Goal: Task Accomplishment & Management: Complete application form

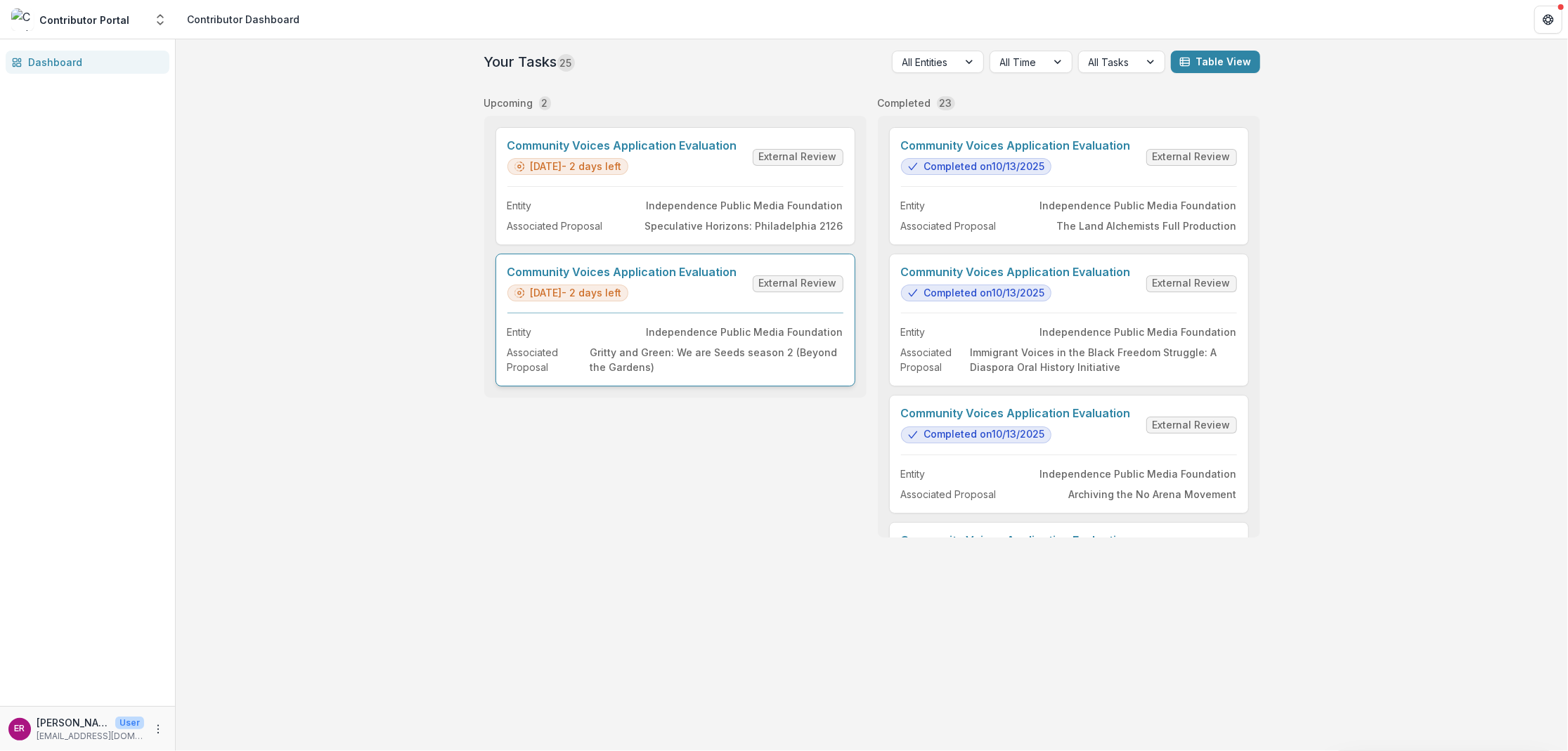
click at [677, 271] on link "Community Voices Application Evaluation" at bounding box center [623, 273] width 230 height 14
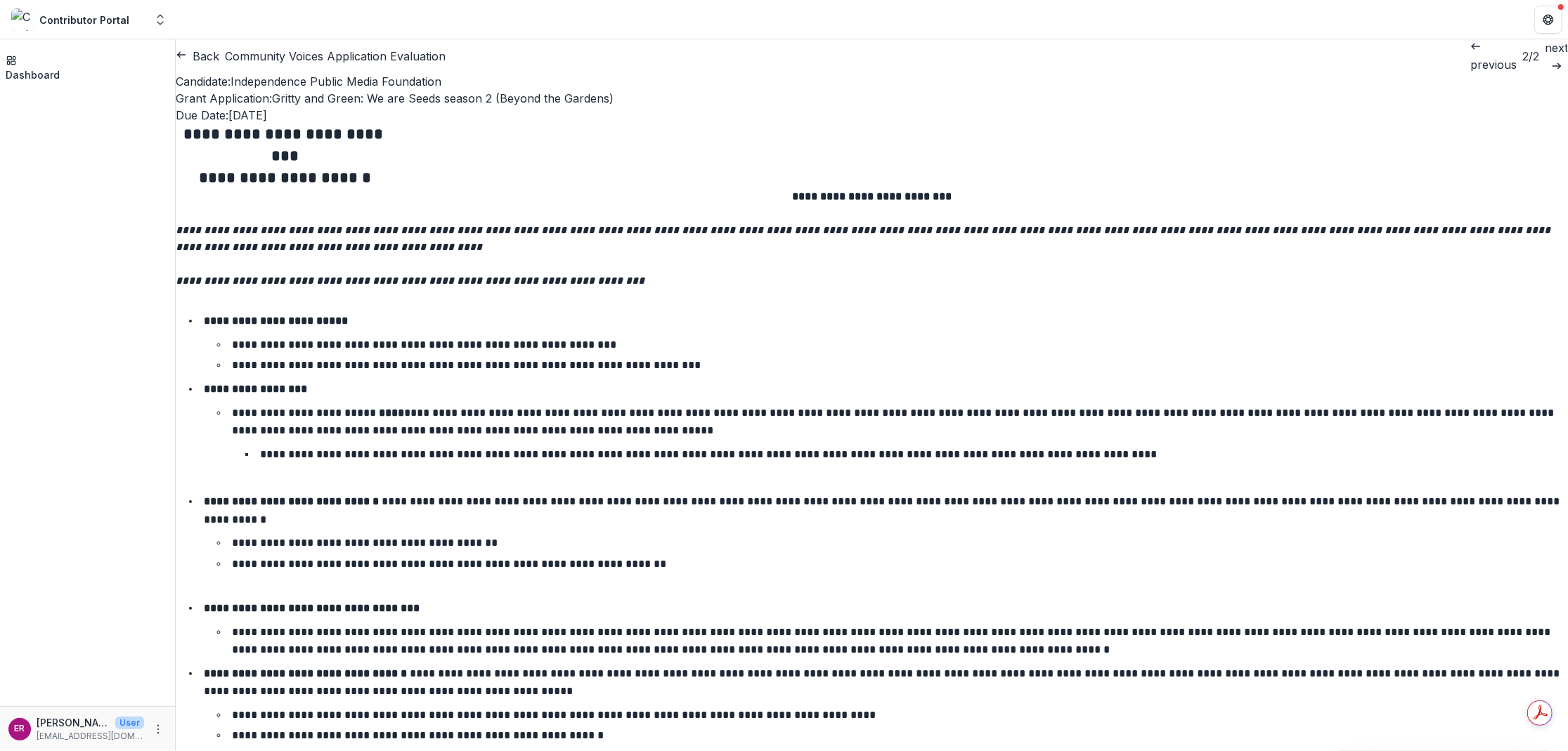
scroll to position [2108, 0]
drag, startPoint x: 569, startPoint y: 251, endPoint x: 463, endPoint y: 250, distance: 106.0
copy link "www.greenphl.com"
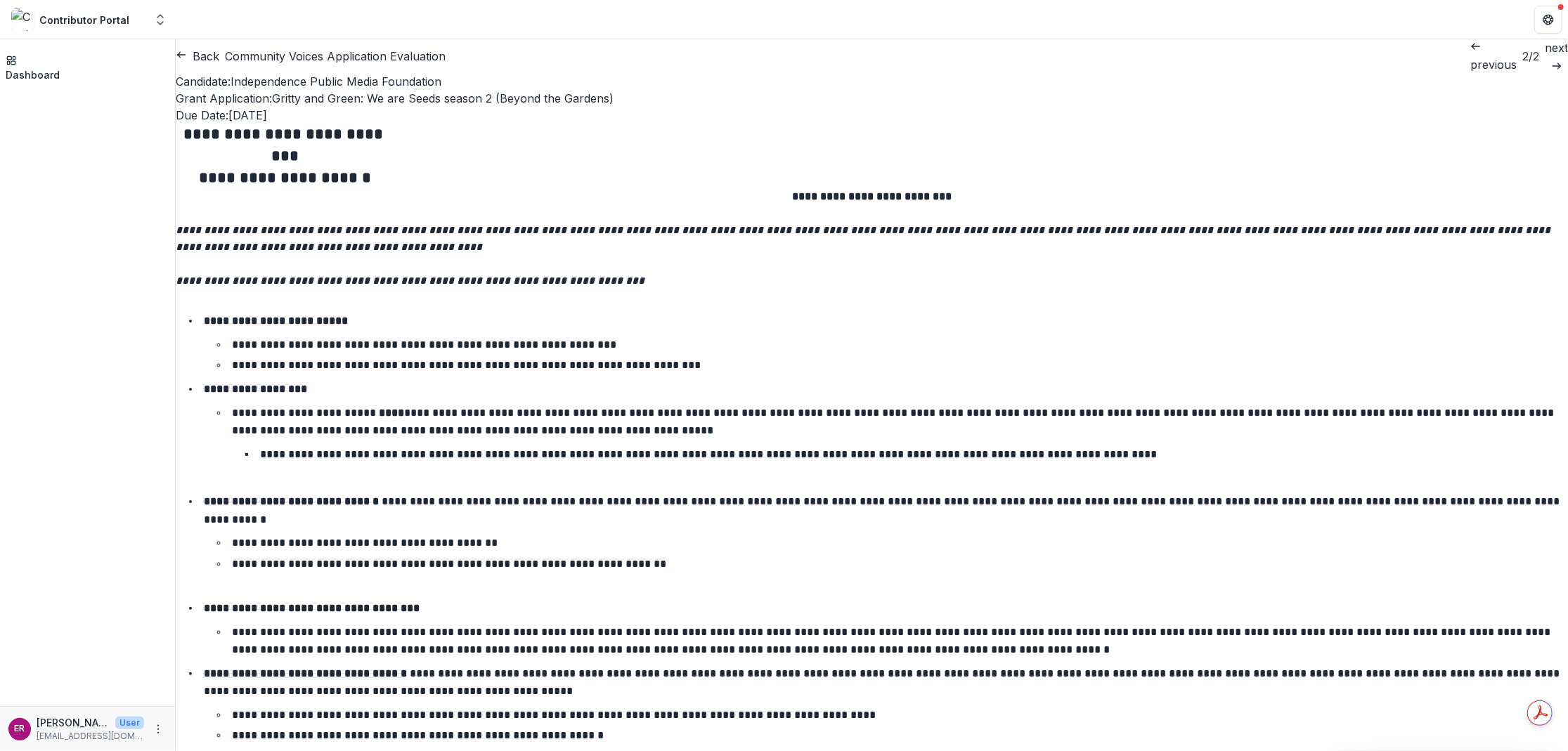
scroll to position [5902, 0]
drag, startPoint x: 466, startPoint y: 438, endPoint x: 1309, endPoint y: 452, distance: 843.1
copy p "To uplift the voices of marginalized communities reclaiming access to outdoor s…"
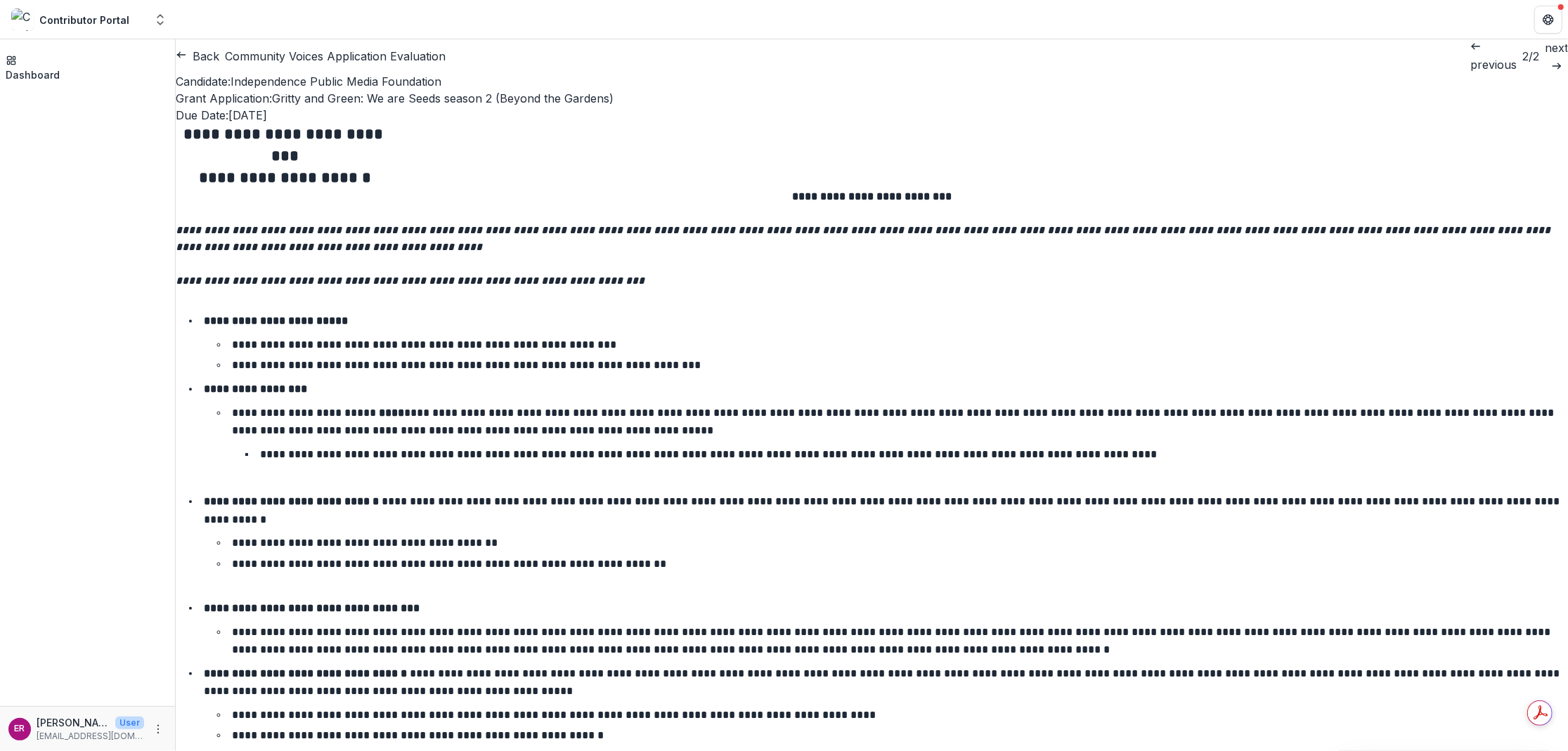
drag, startPoint x: 465, startPoint y: 380, endPoint x: 1488, endPoint y: 525, distance: 1033.2
copy div "**********"
drag, startPoint x: 467, startPoint y: 395, endPoint x: 1509, endPoint y: 505, distance: 1047.8
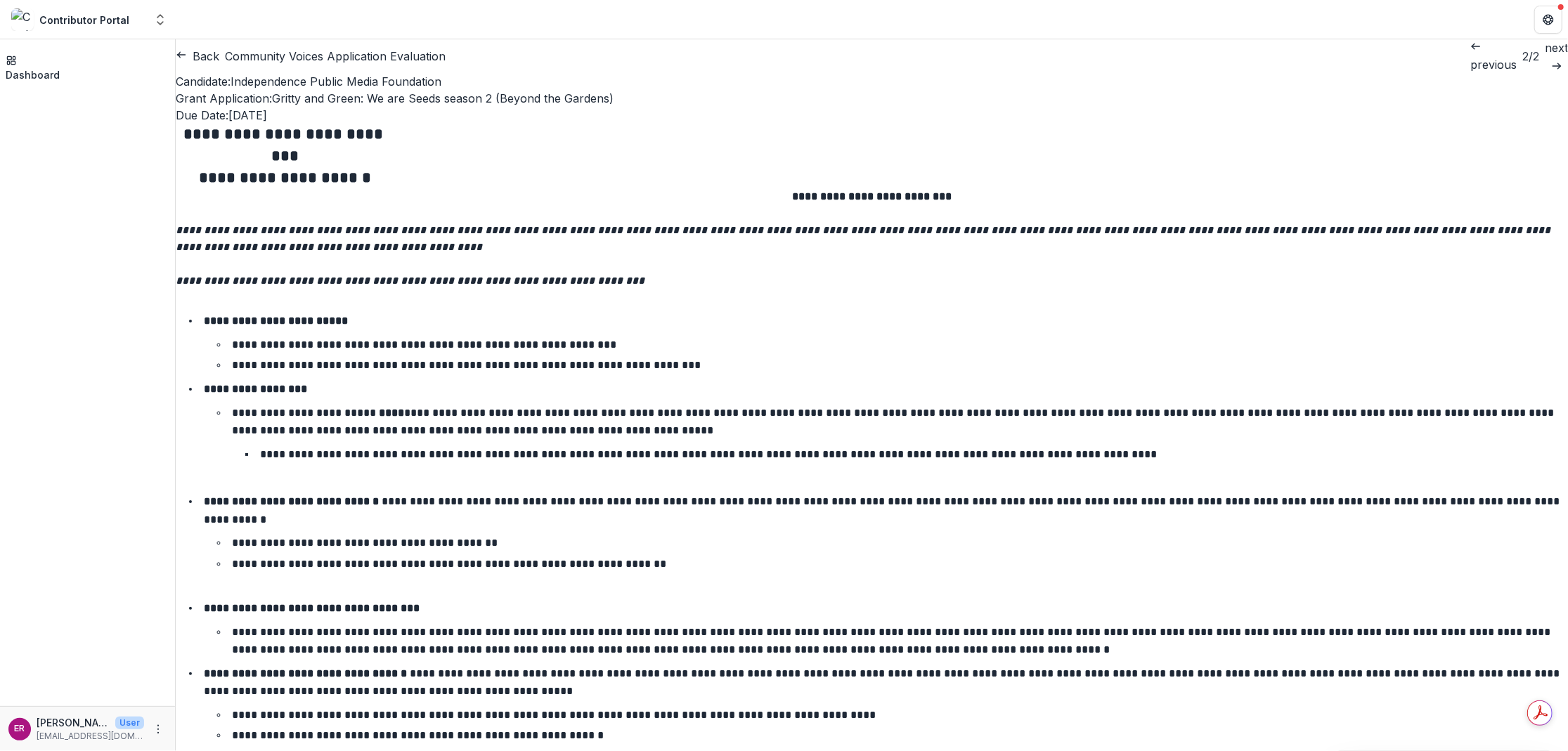
copy div "**********"
drag, startPoint x: 609, startPoint y: 341, endPoint x: 1276, endPoint y: 338, distance: 667.0
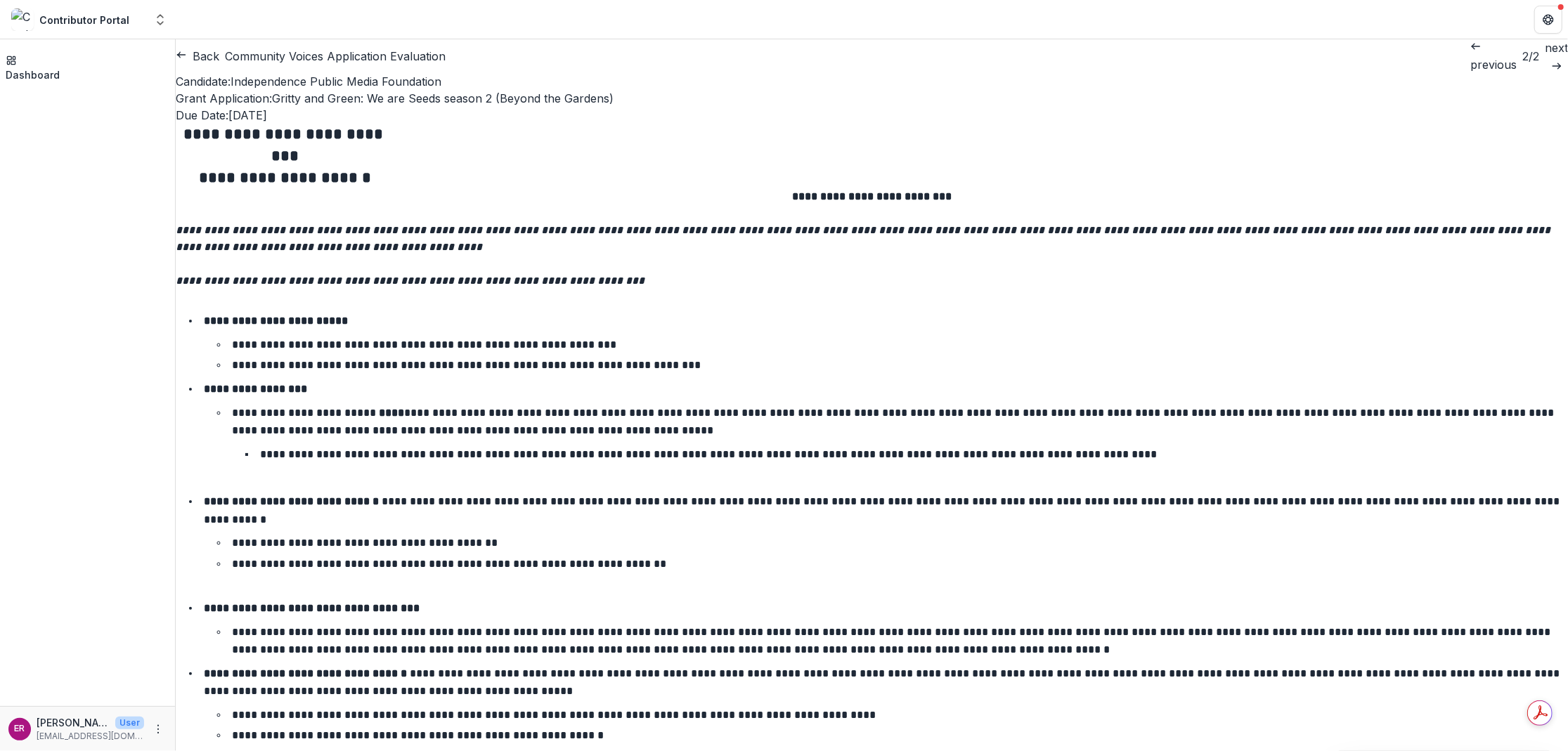
copy p "**********"
drag, startPoint x: 466, startPoint y: 373, endPoint x: 1306, endPoint y: 520, distance: 852.8
copy div "**********"
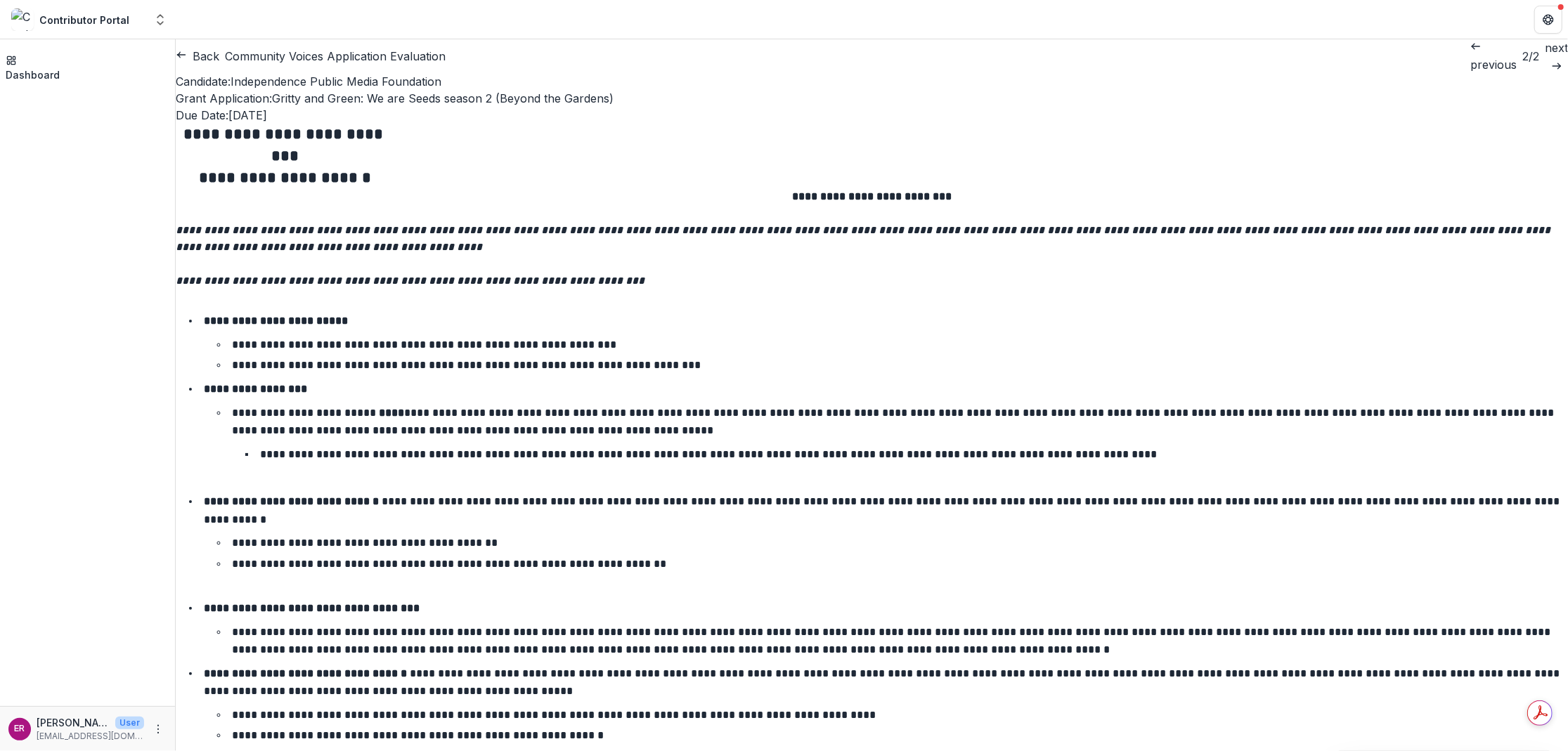
scroll to position [7448, 0]
copy div "**********"
drag, startPoint x: 467, startPoint y: 307, endPoint x: 800, endPoint y: 369, distance: 338.7
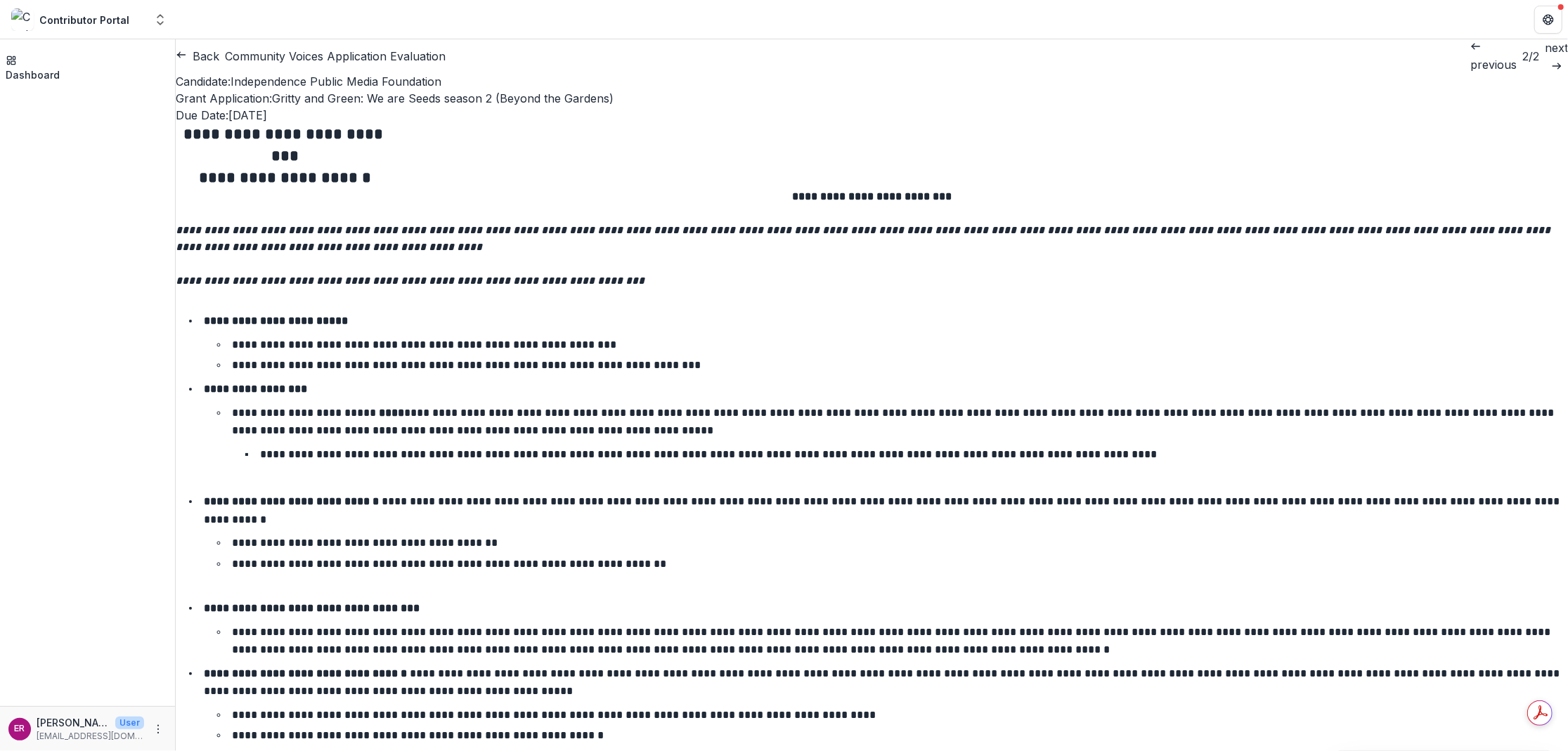
drag, startPoint x: 465, startPoint y: 228, endPoint x: 1492, endPoint y: 468, distance: 1054.7
copy div "**********"
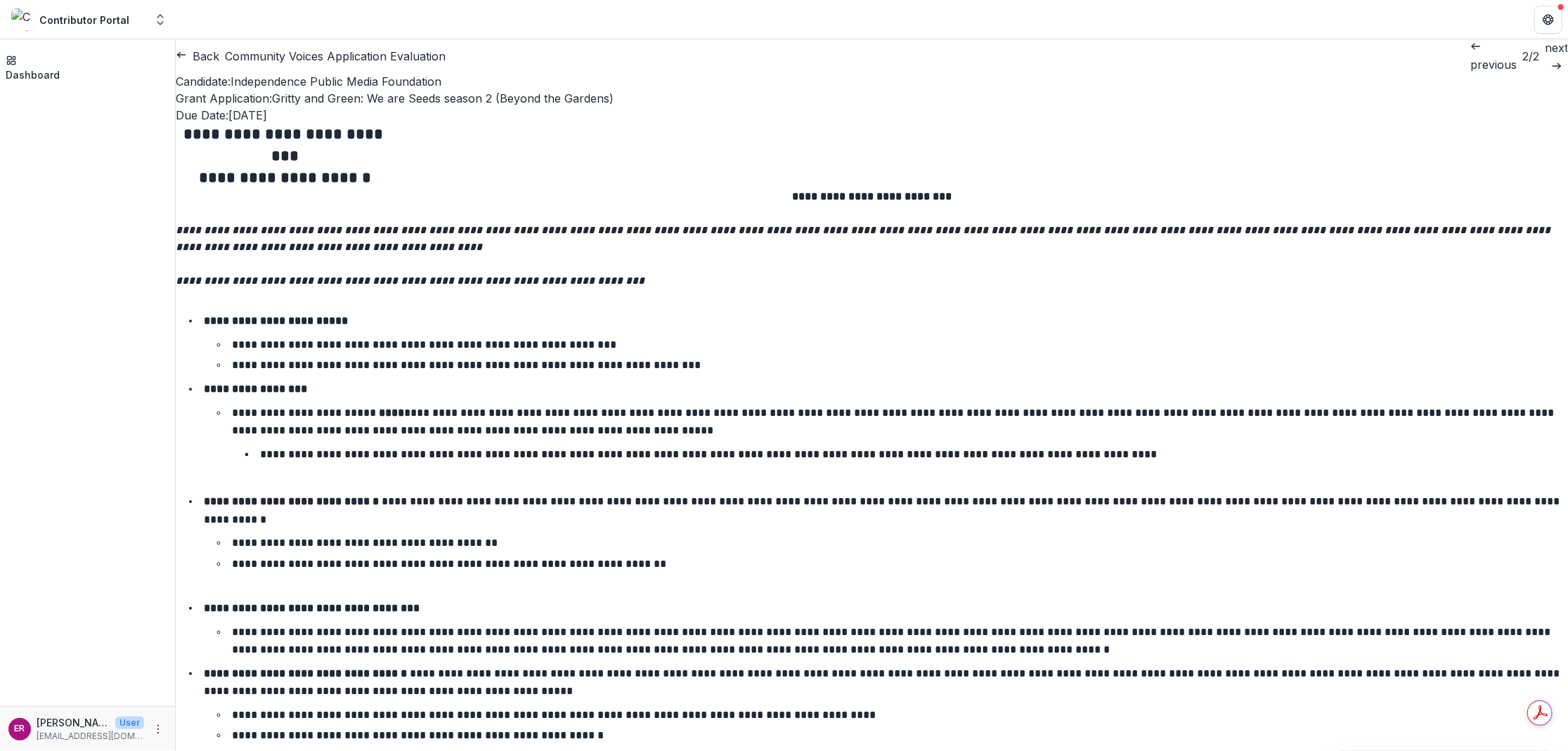
scroll to position [4426, 0]
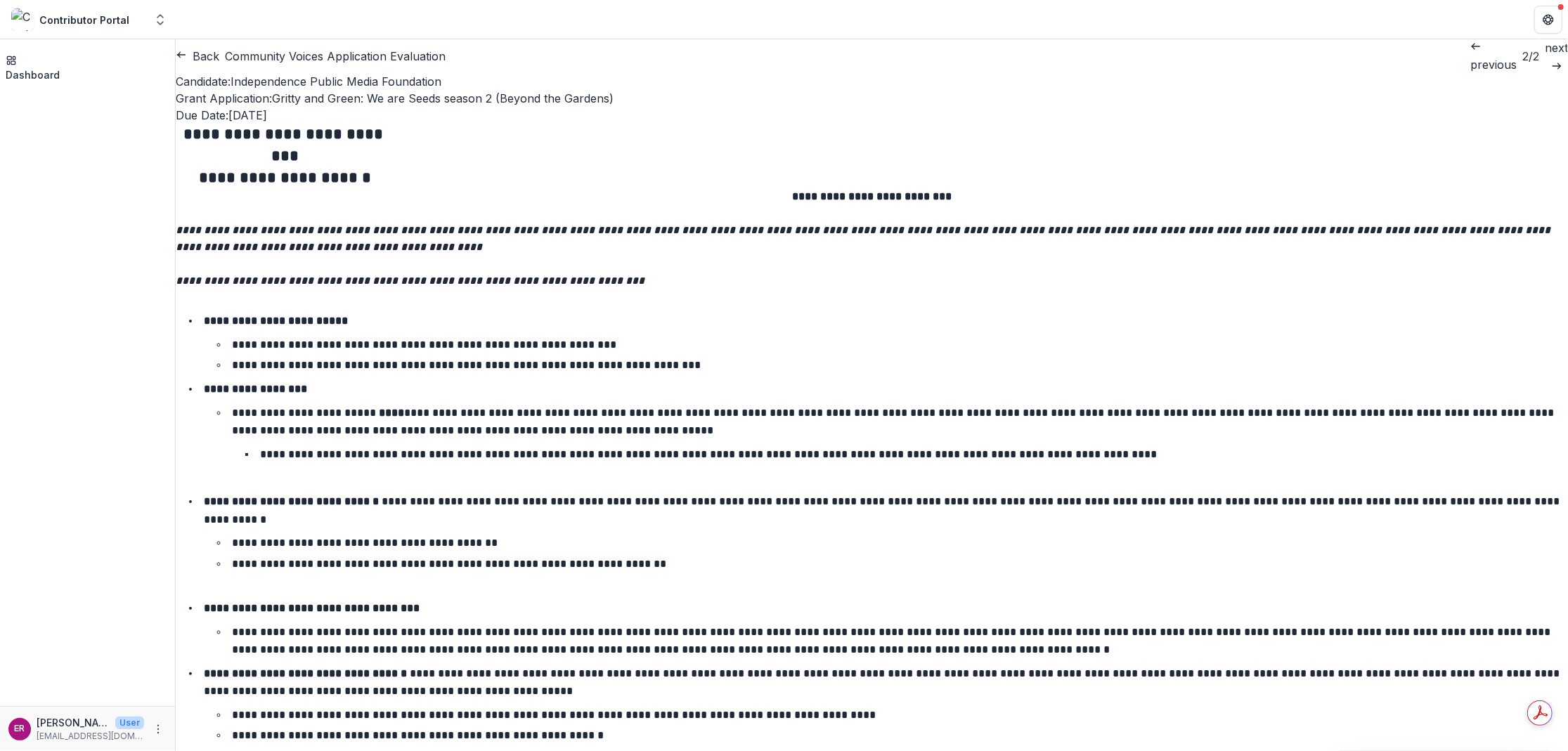
drag, startPoint x: 249, startPoint y: 545, endPoint x: 247, endPoint y: 571, distance: 26.1
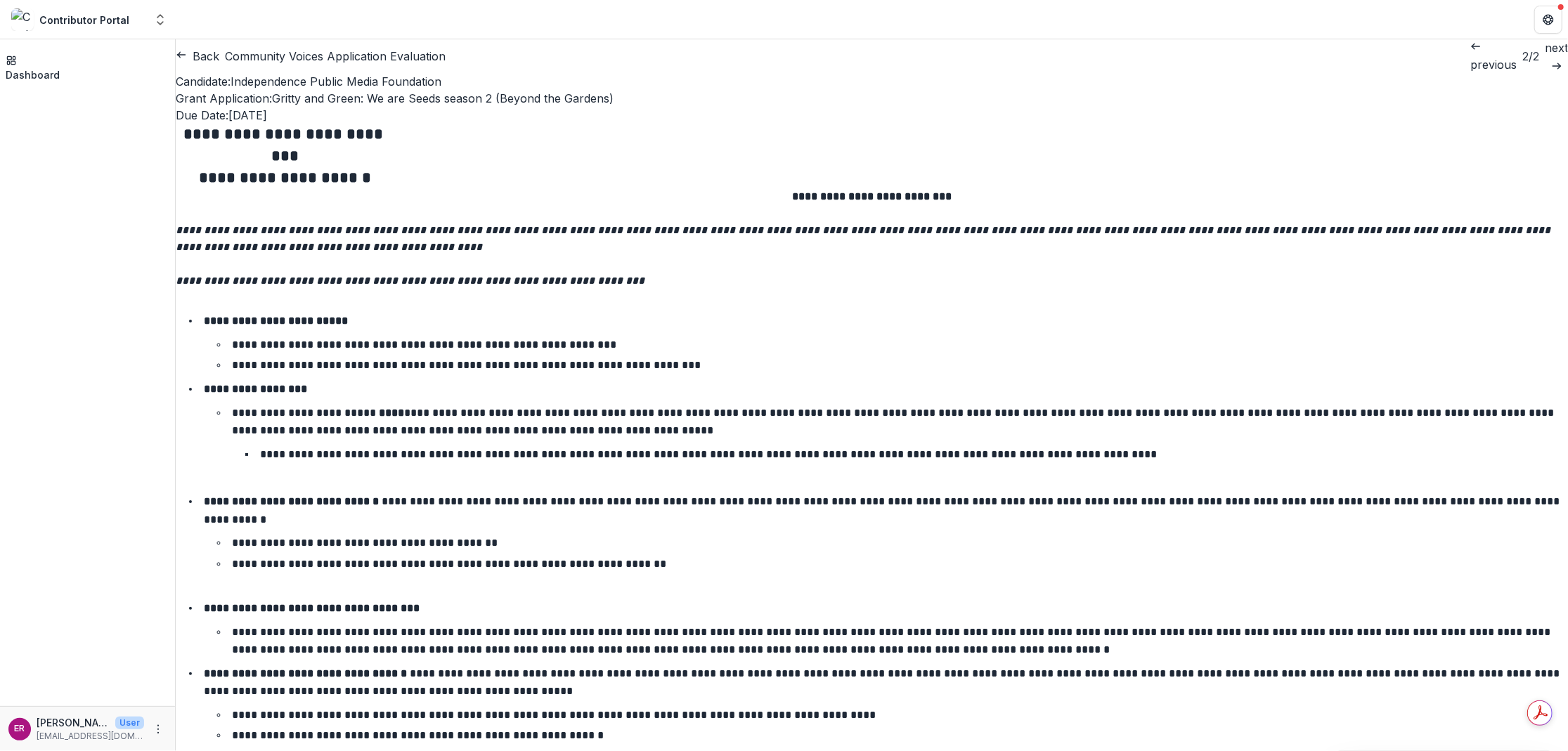
drag, startPoint x: 381, startPoint y: 518, endPoint x: 201, endPoint y: 497, distance: 181.2
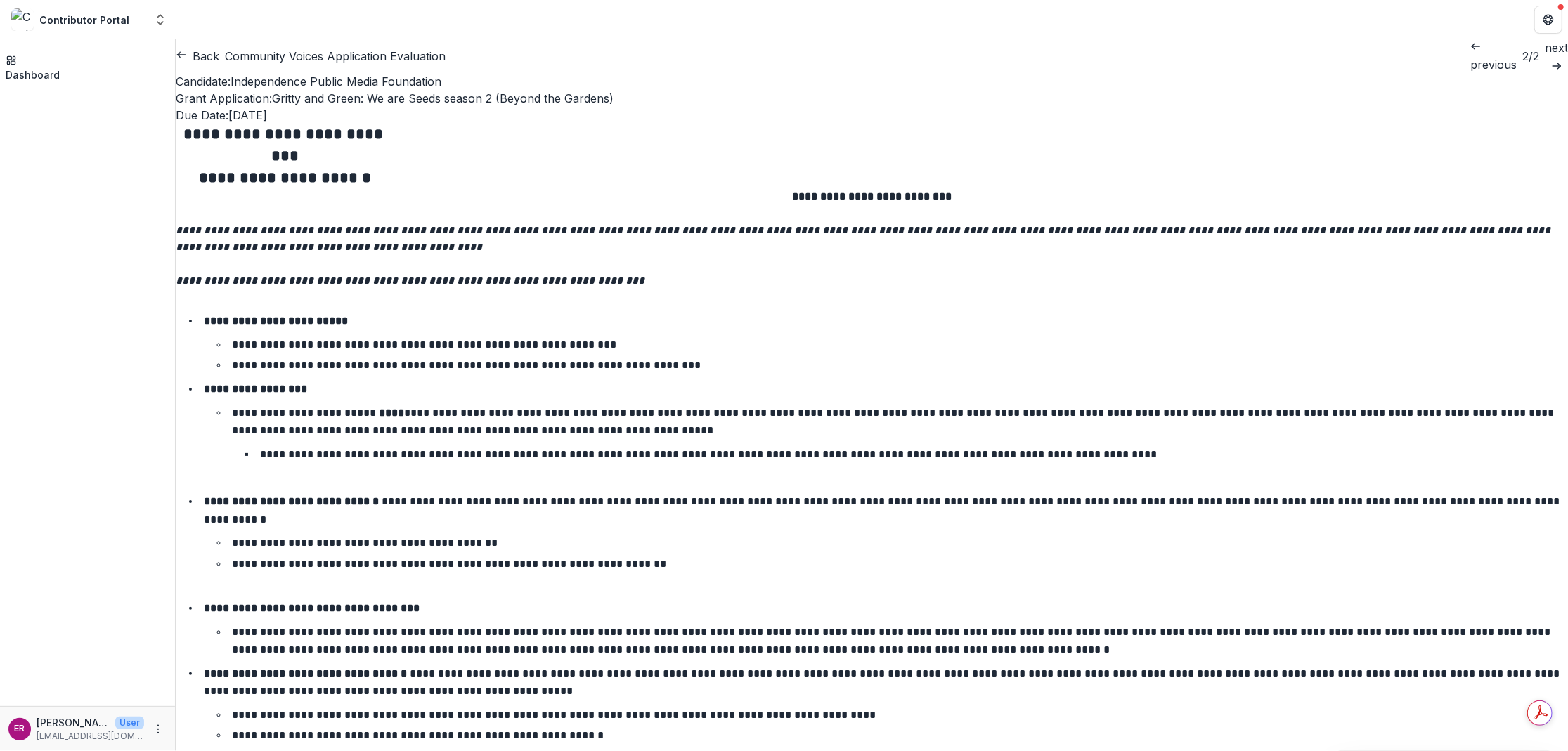
type input "*******"
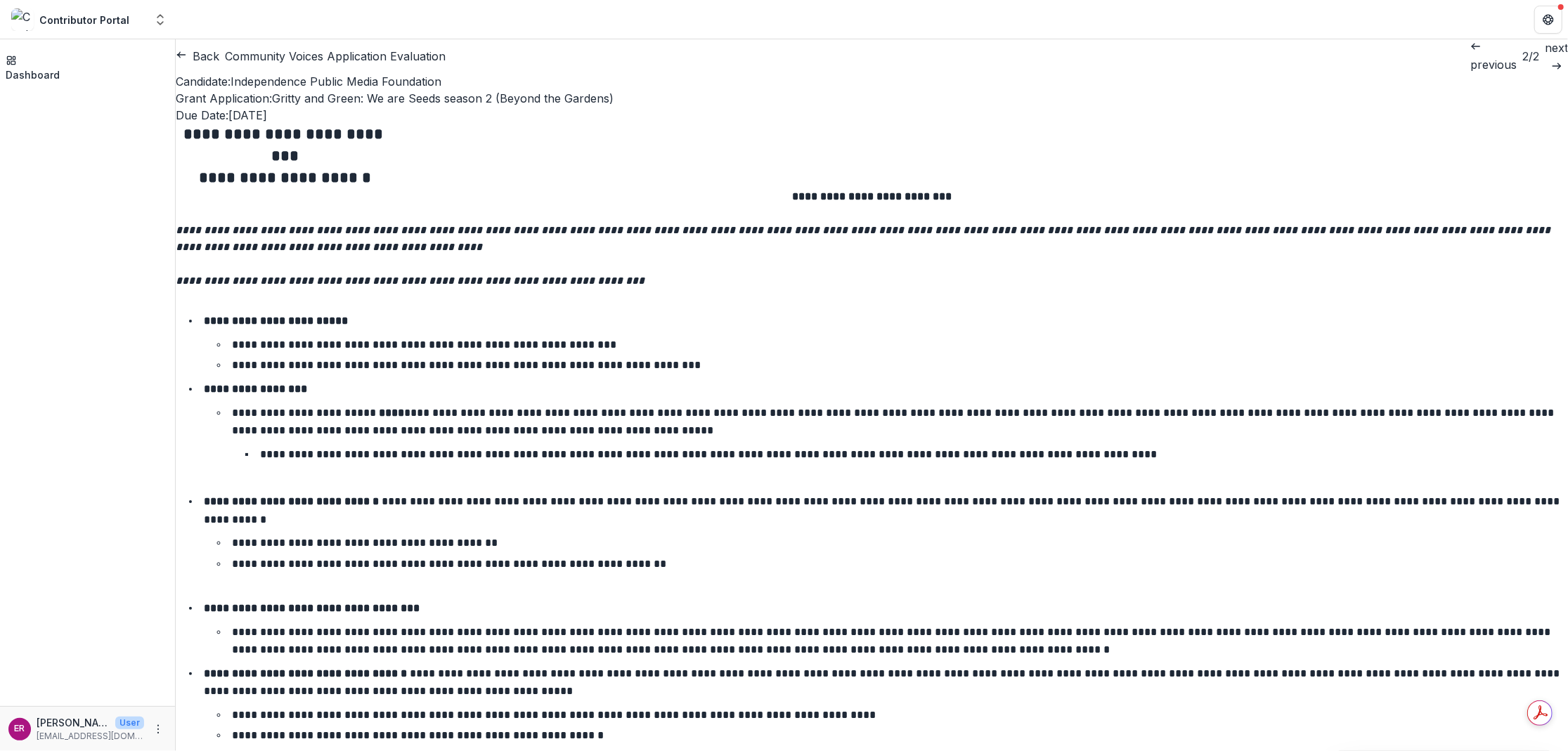
scroll to position [3162, 0]
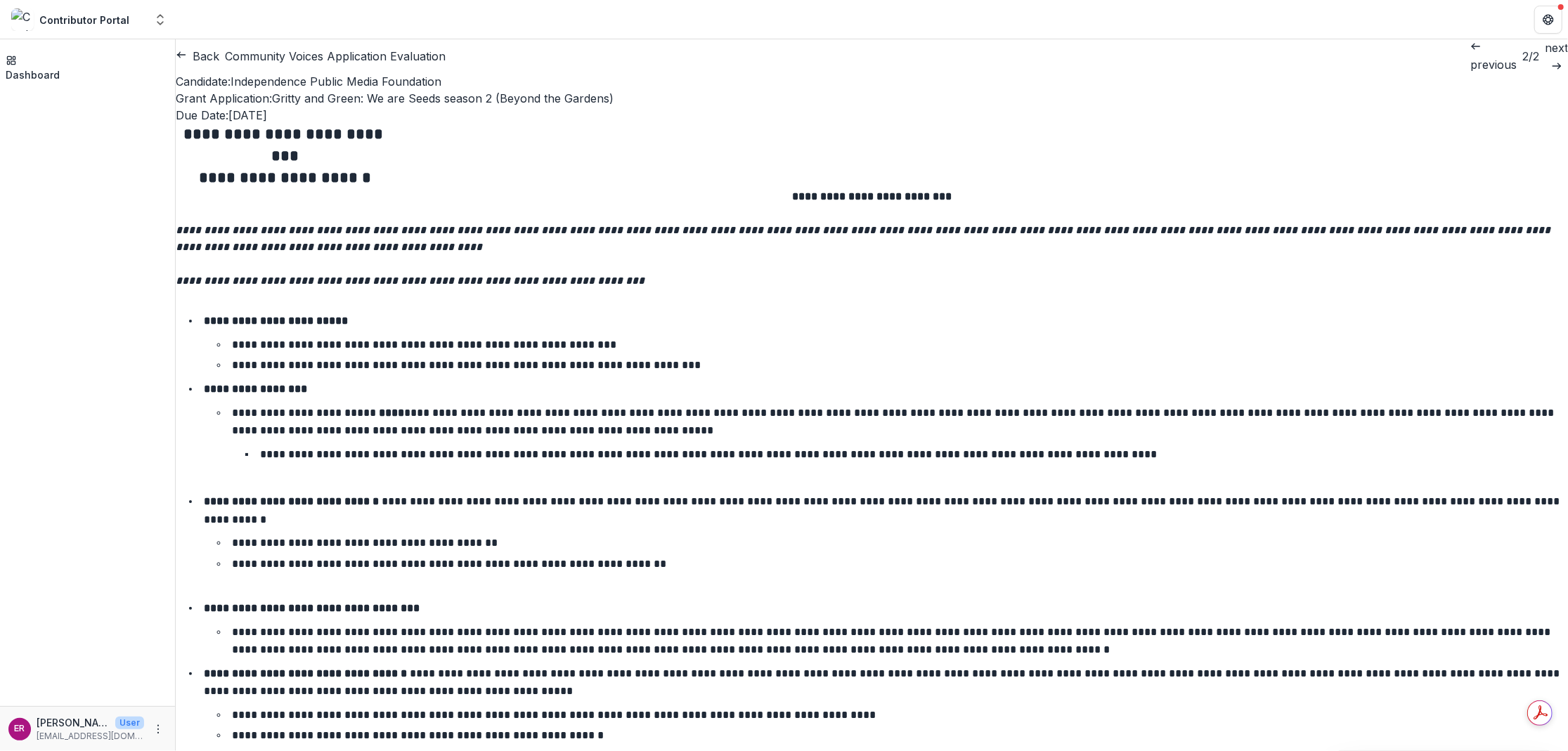
scroll to position [2248, 0]
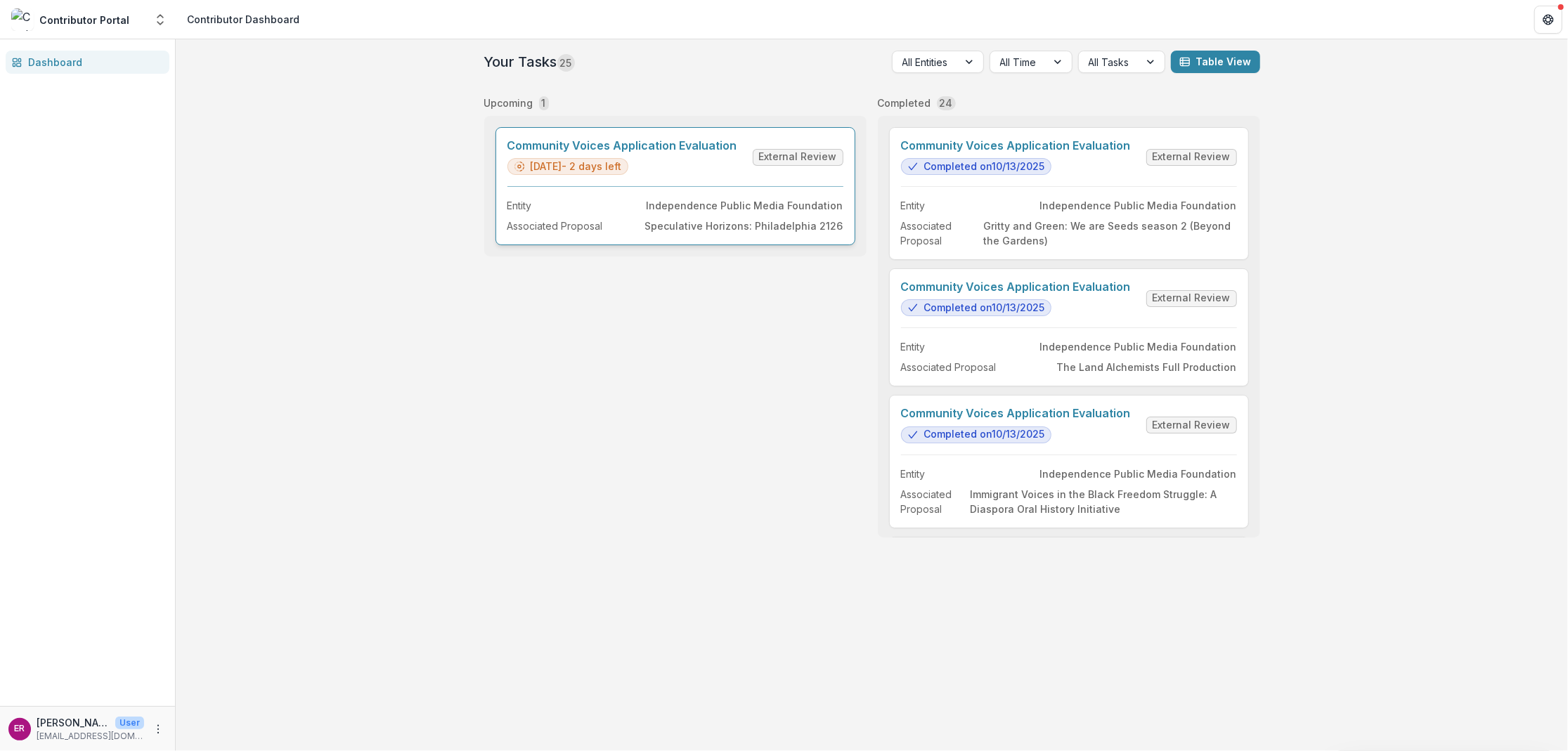
click at [696, 142] on link "Community Voices Application Evaluation" at bounding box center [623, 146] width 230 height 14
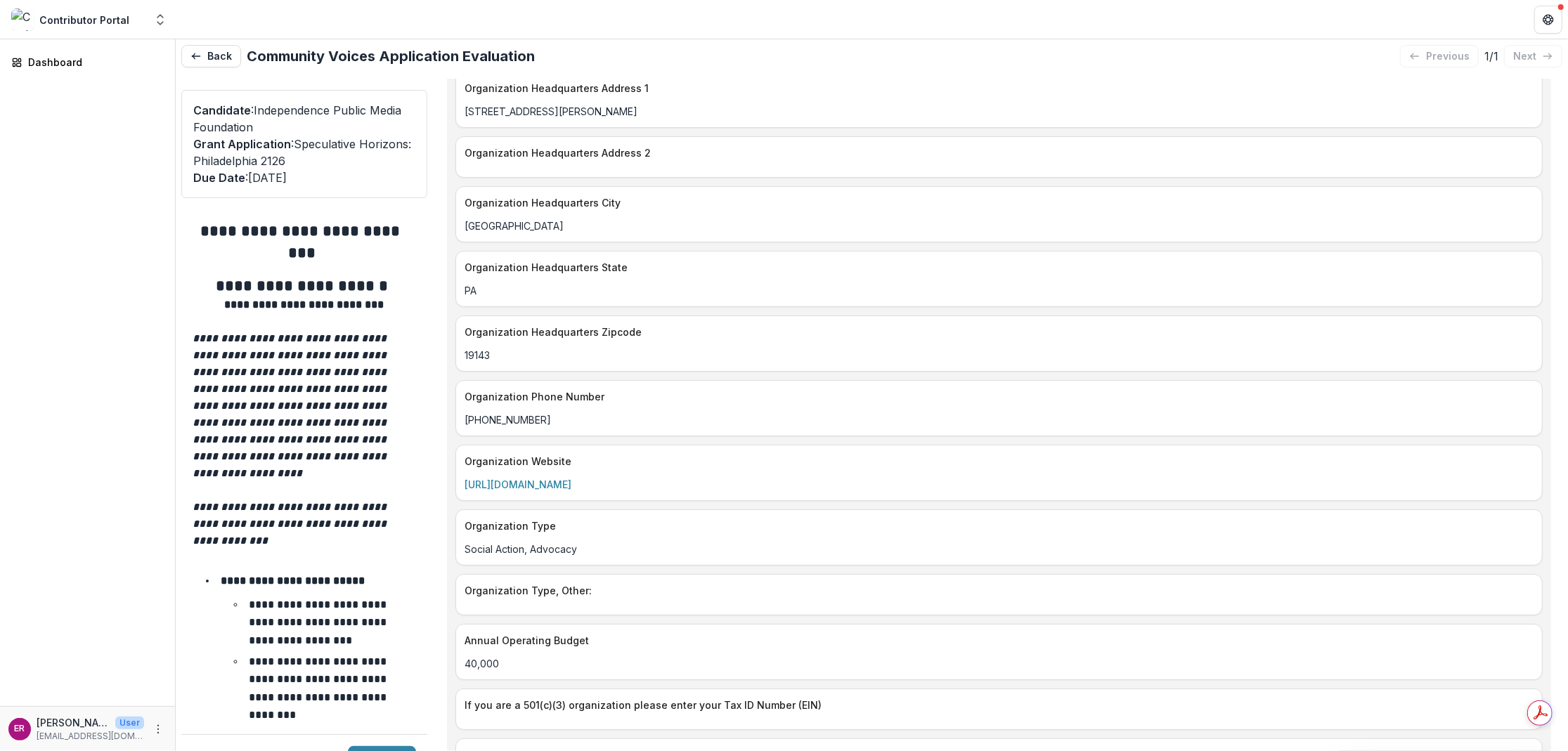
scroll to position [1897, 0]
click at [566, 474] on link "[URL][DOMAIN_NAME]" at bounding box center [518, 480] width 107 height 12
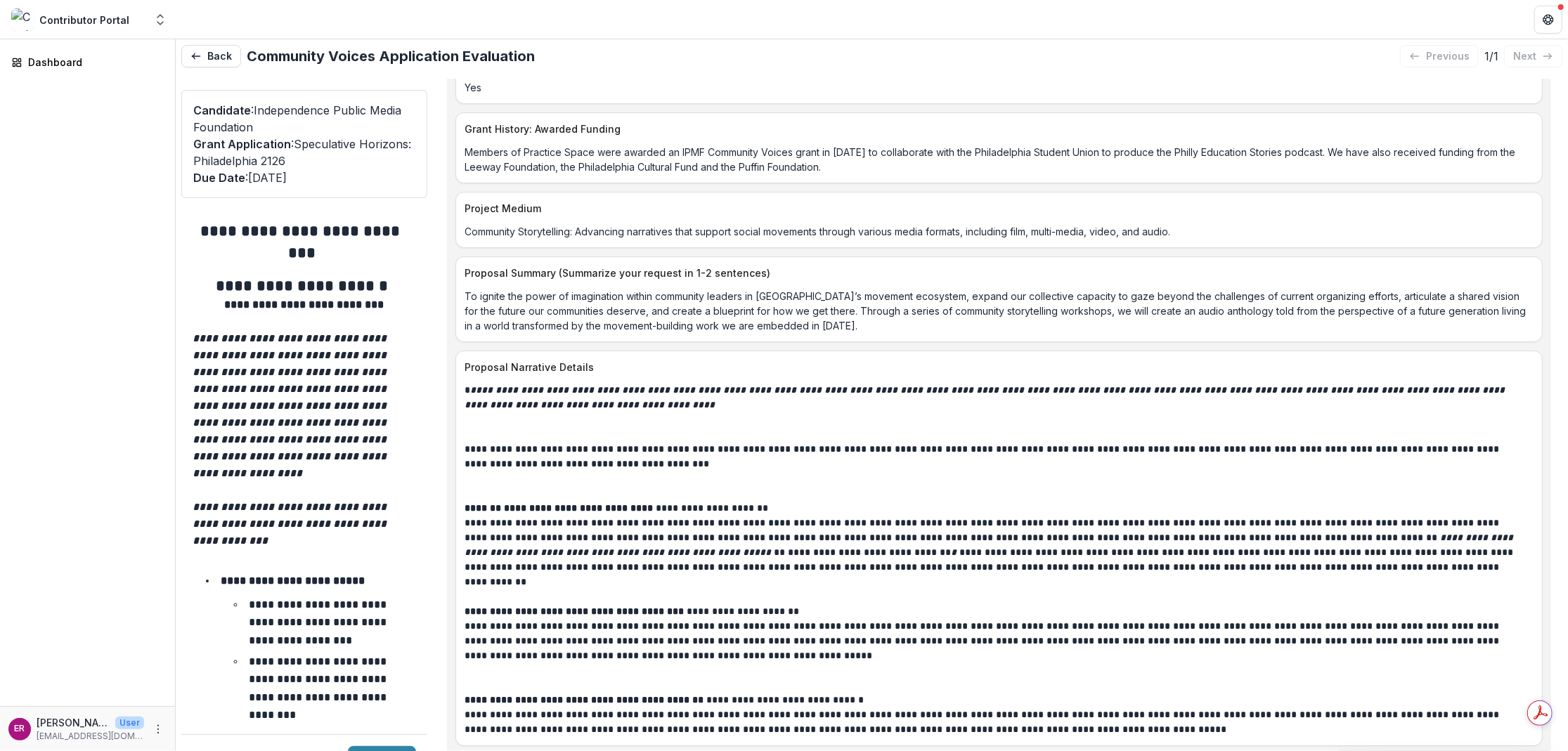
scroll to position [6183, 0]
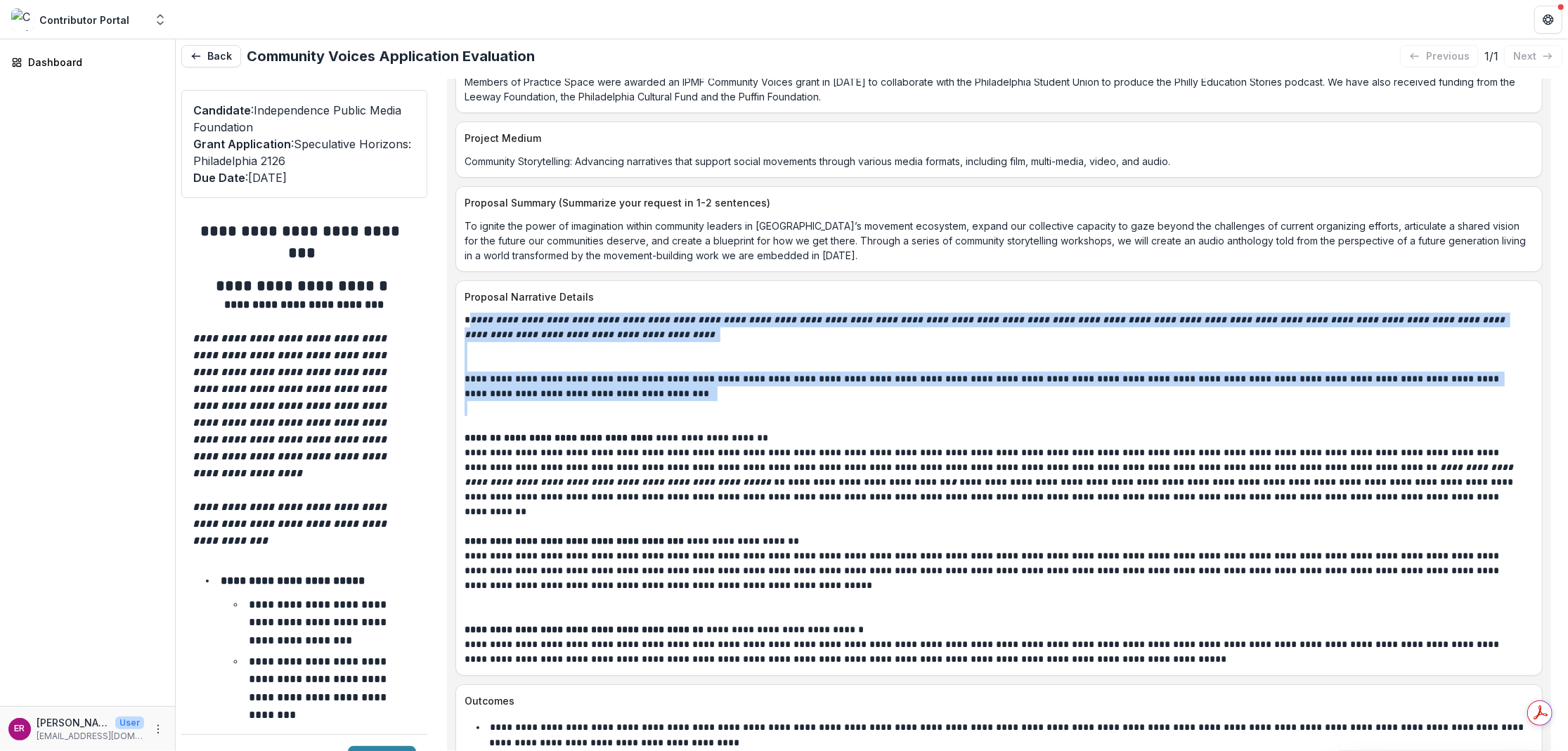
drag, startPoint x: 467, startPoint y: 254, endPoint x: 868, endPoint y: 343, distance: 410.8
click at [868, 343] on div "**********" at bounding box center [999, 490] width 1069 height 355
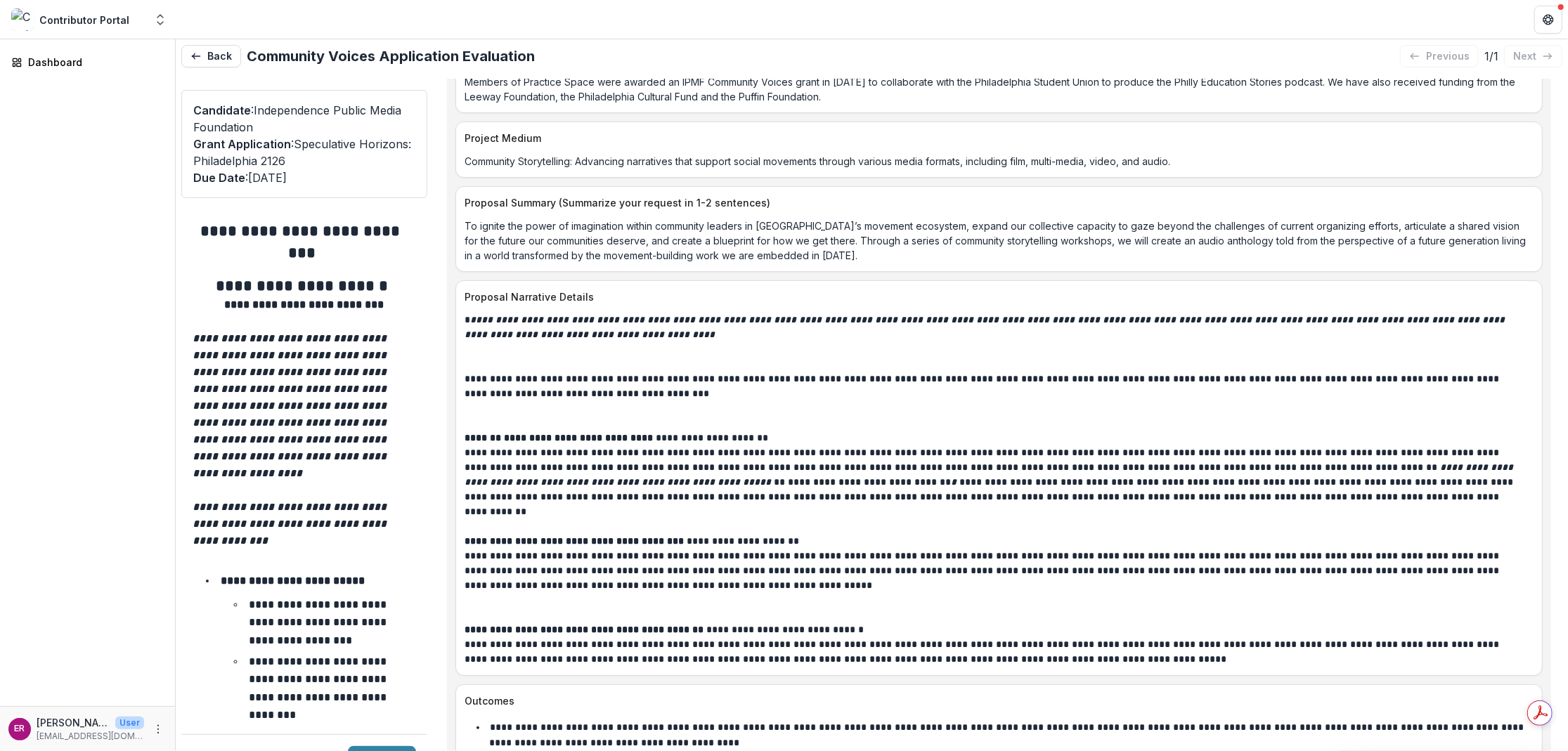
click at [838, 218] on p "To ignite the power of imagination within community leaders in [GEOGRAPHIC_DATA…" at bounding box center [999, 240] width 1069 height 44
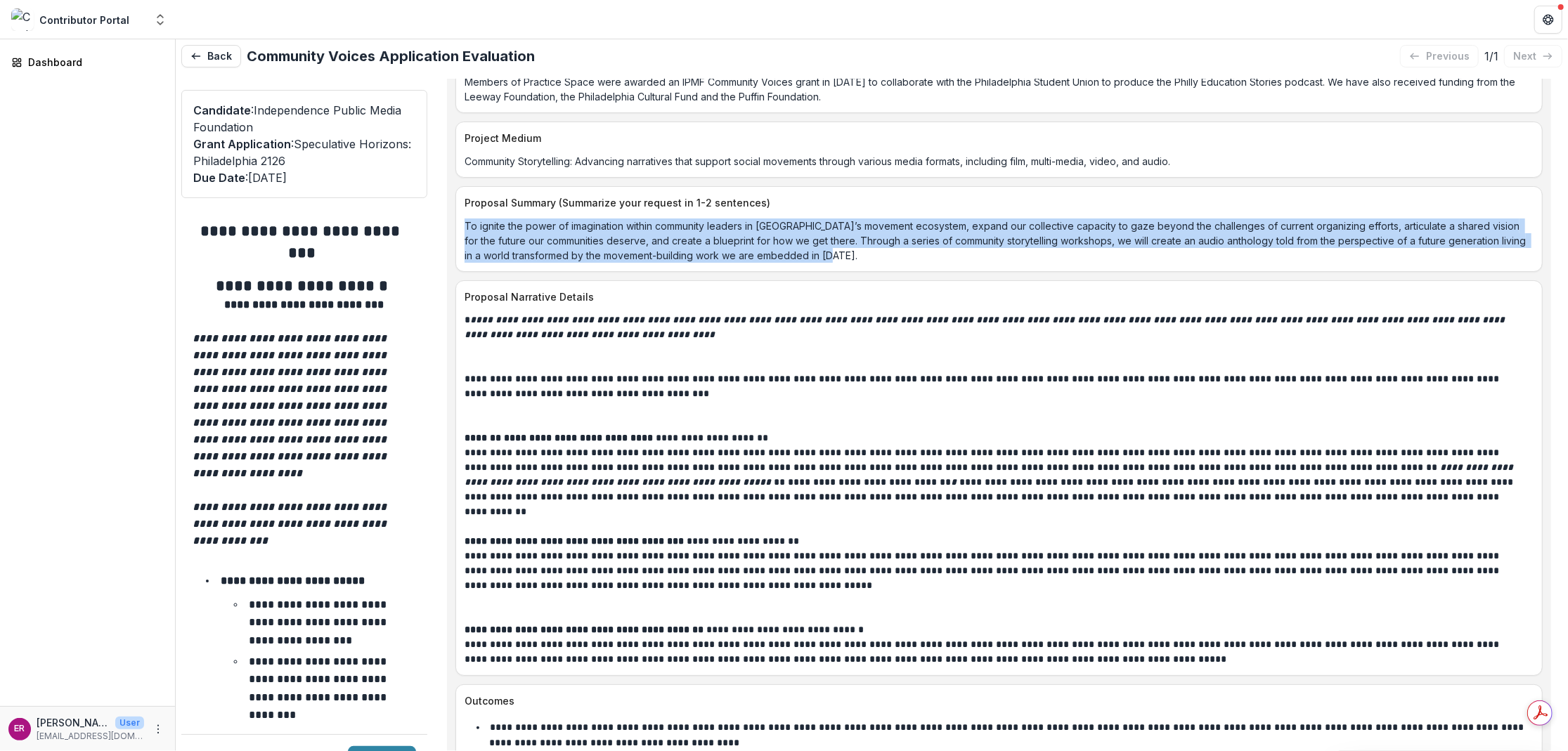
drag, startPoint x: 833, startPoint y: 189, endPoint x: 465, endPoint y: 158, distance: 369.3
click at [465, 218] on p "To ignite the power of imagination within community leaders in [GEOGRAPHIC_DATA…" at bounding box center [999, 240] width 1069 height 44
copy p "To ignite the power of imagination within community leaders in [GEOGRAPHIC_DATA…"
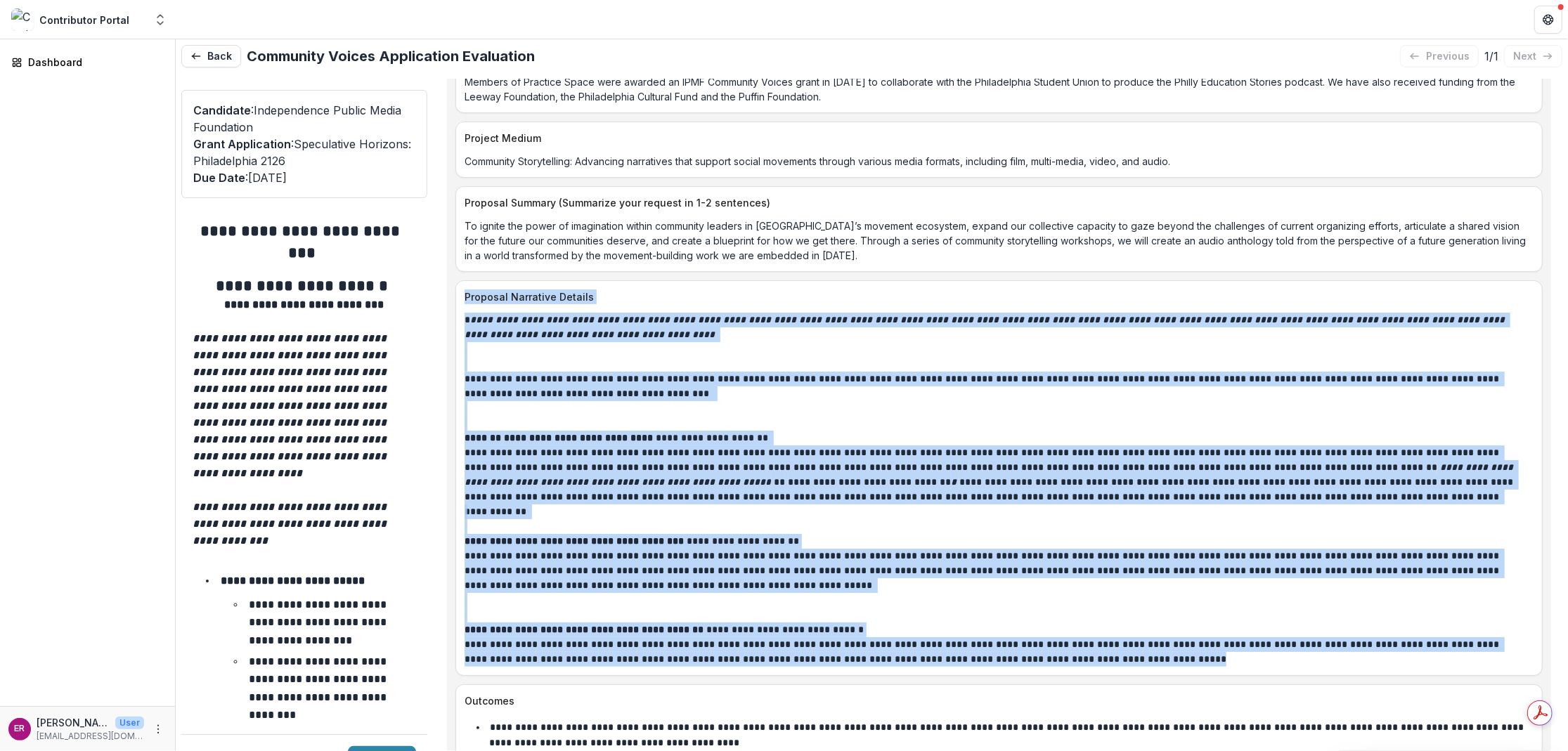
drag, startPoint x: 466, startPoint y: 230, endPoint x: 1097, endPoint y: 595, distance: 729.0
click at [1097, 595] on div "**********" at bounding box center [999, 478] width 1088 height 395
copy div "**********"
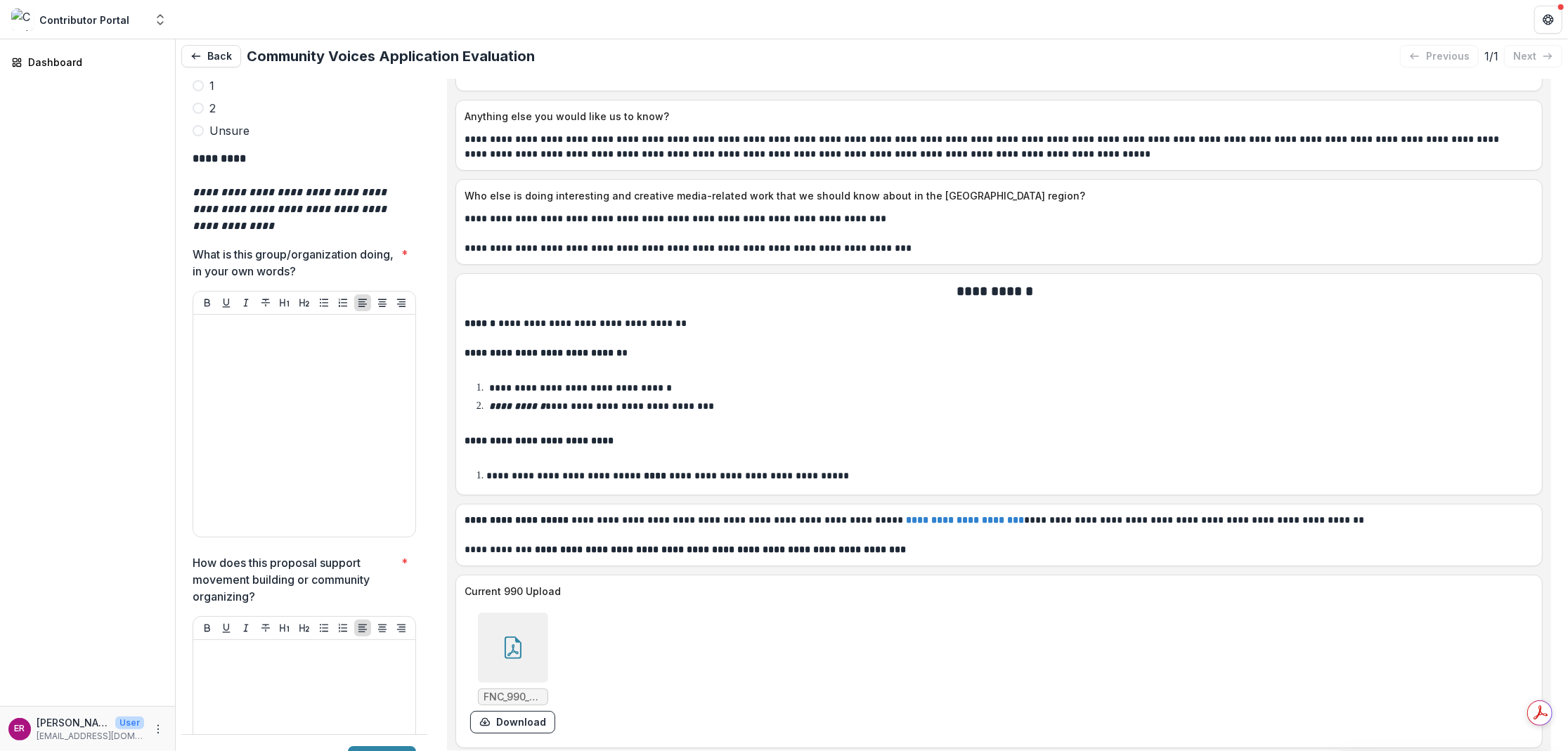
scroll to position [4146, 0]
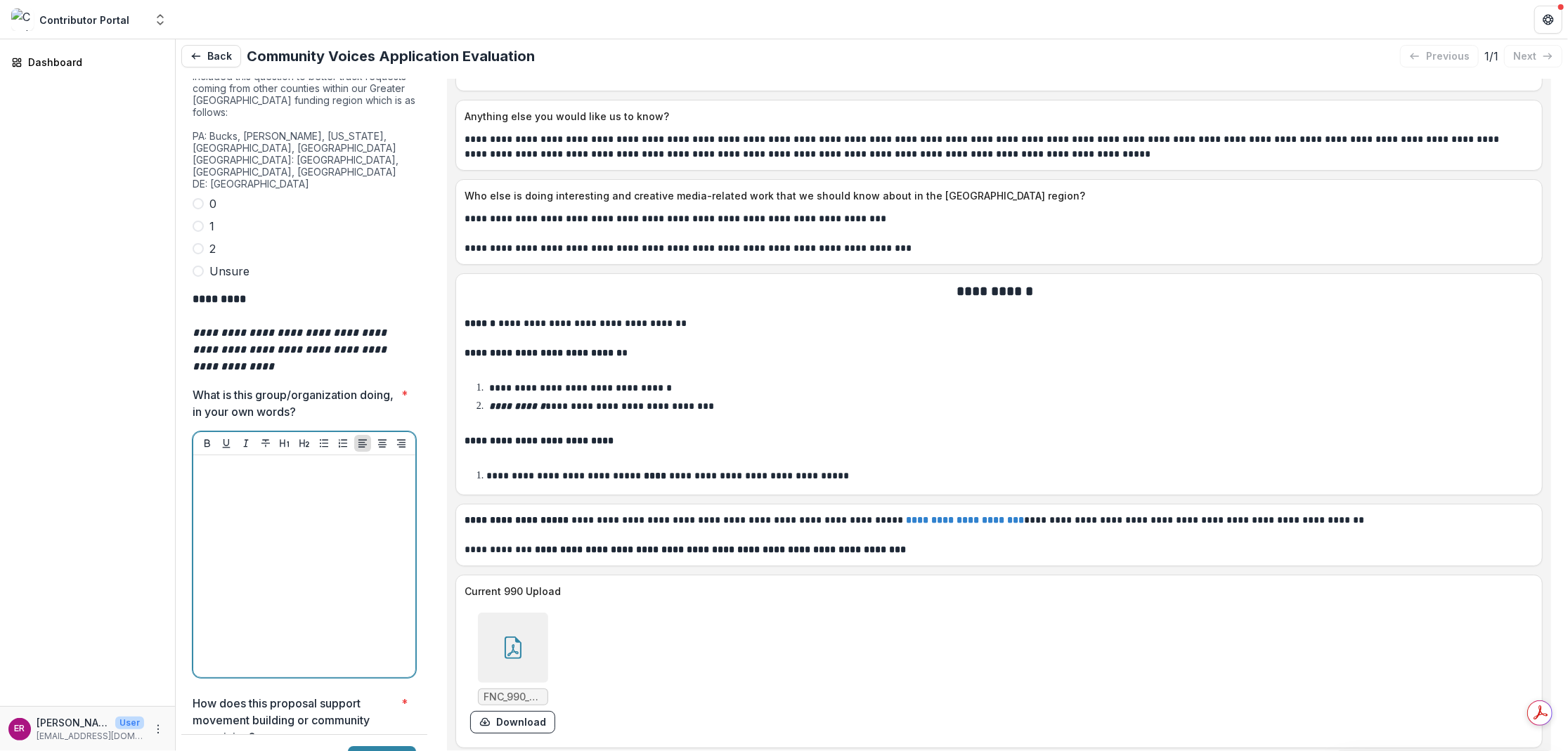
click at [261, 461] on div at bounding box center [304, 566] width 210 height 210
click at [227, 461] on p at bounding box center [304, 469] width 210 height 16
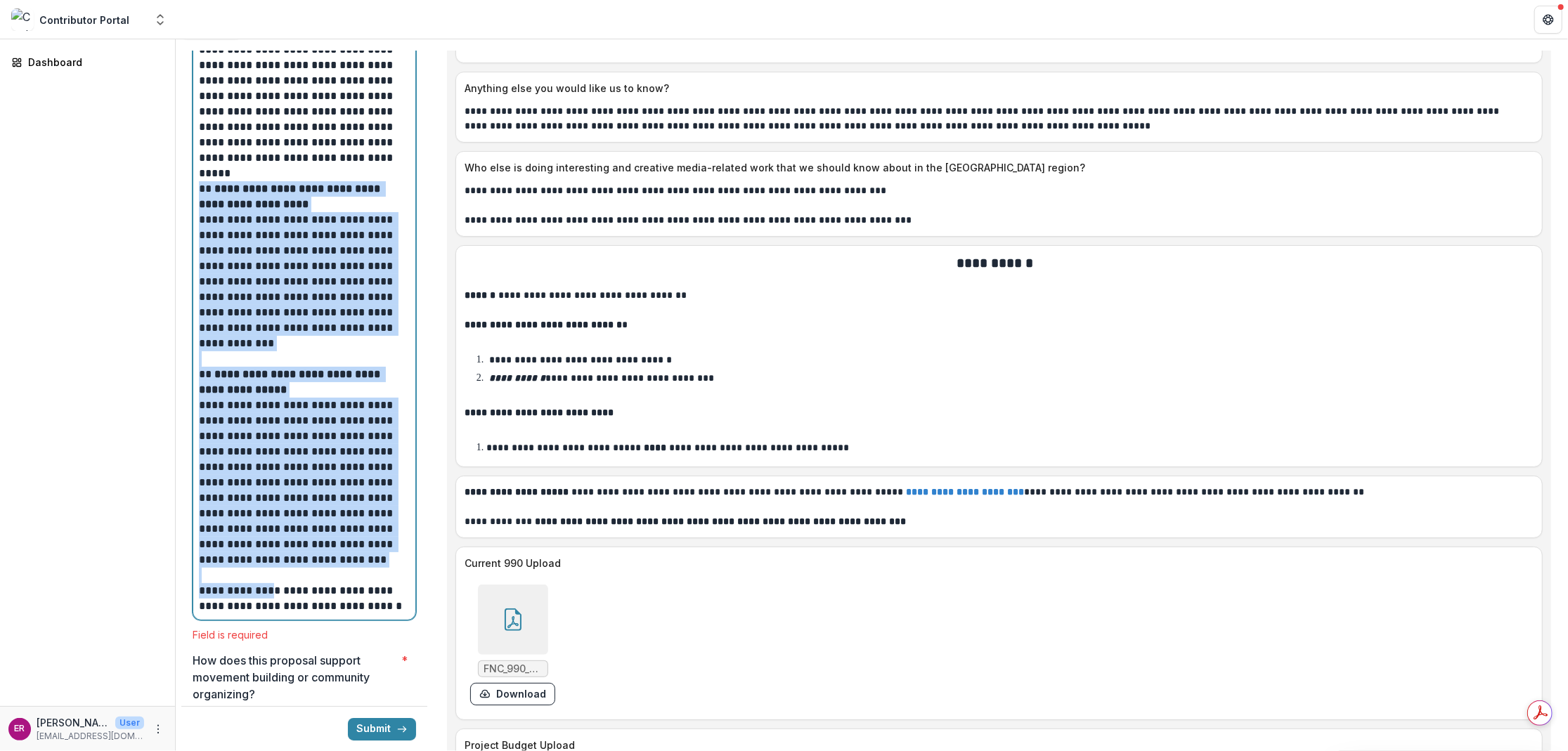
scroll to position [4712, 0]
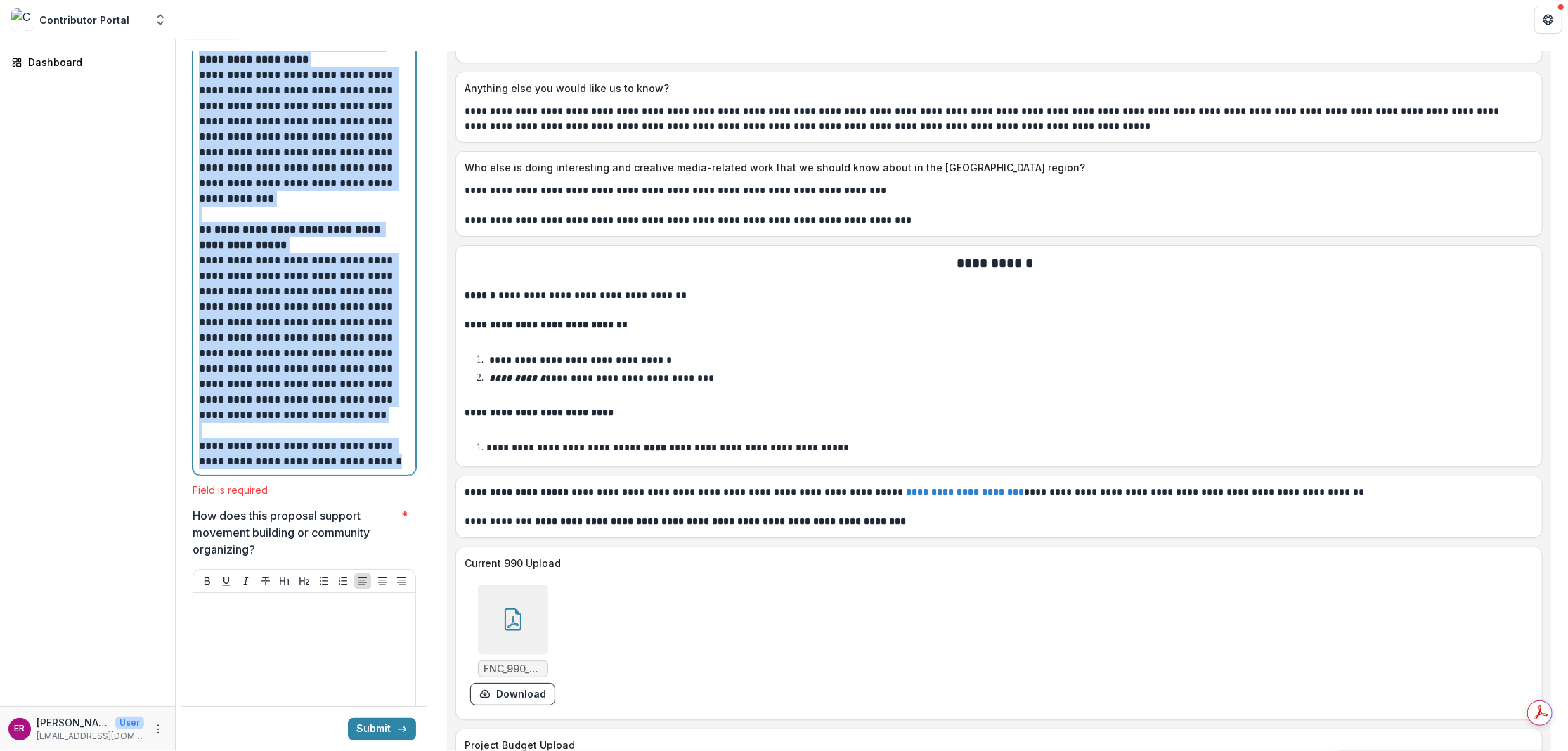
drag, startPoint x: 203, startPoint y: 322, endPoint x: 389, endPoint y: 394, distance: 199.4
click at [389, 394] on div "**********" at bounding box center [304, 168] width 210 height 603
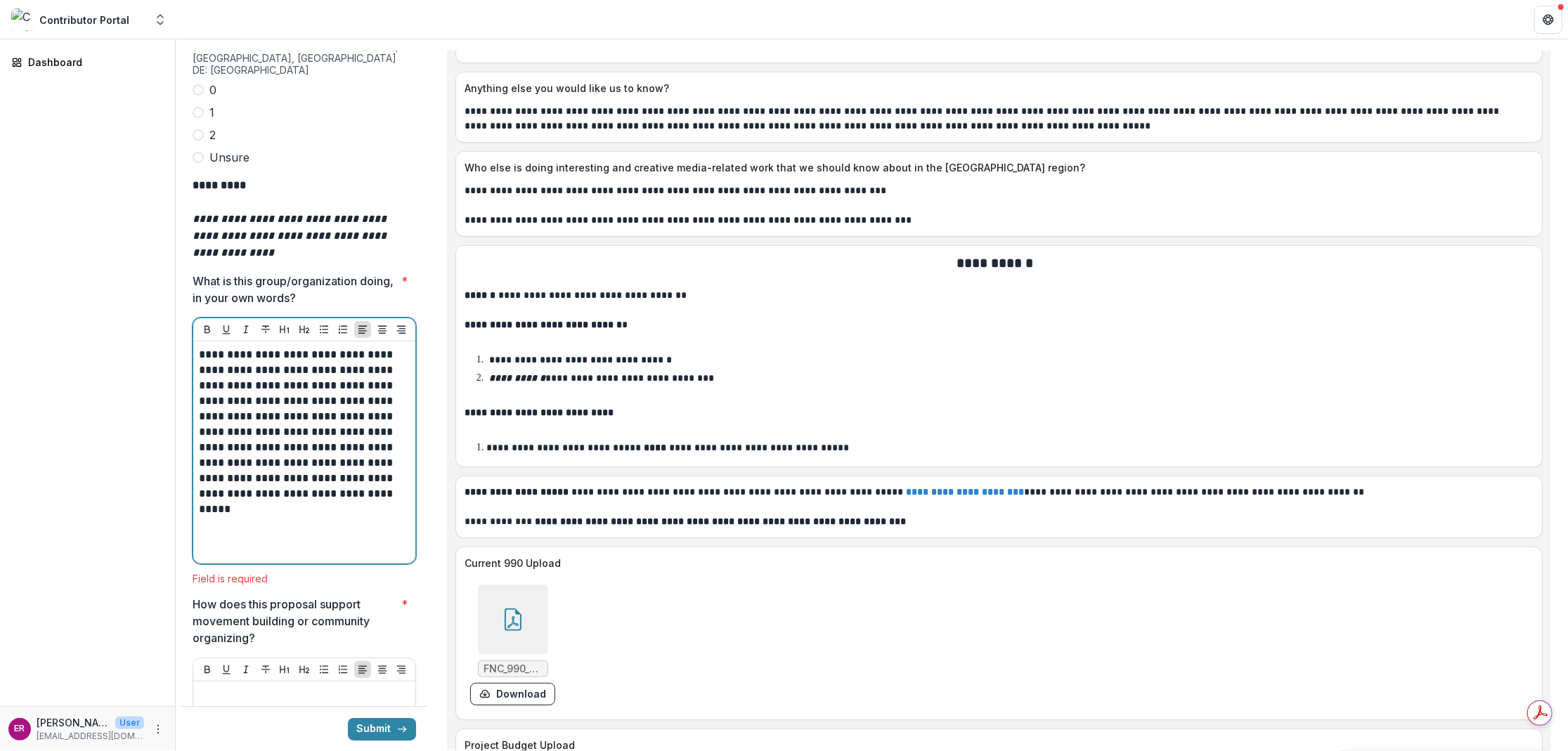
scroll to position [4202, 0]
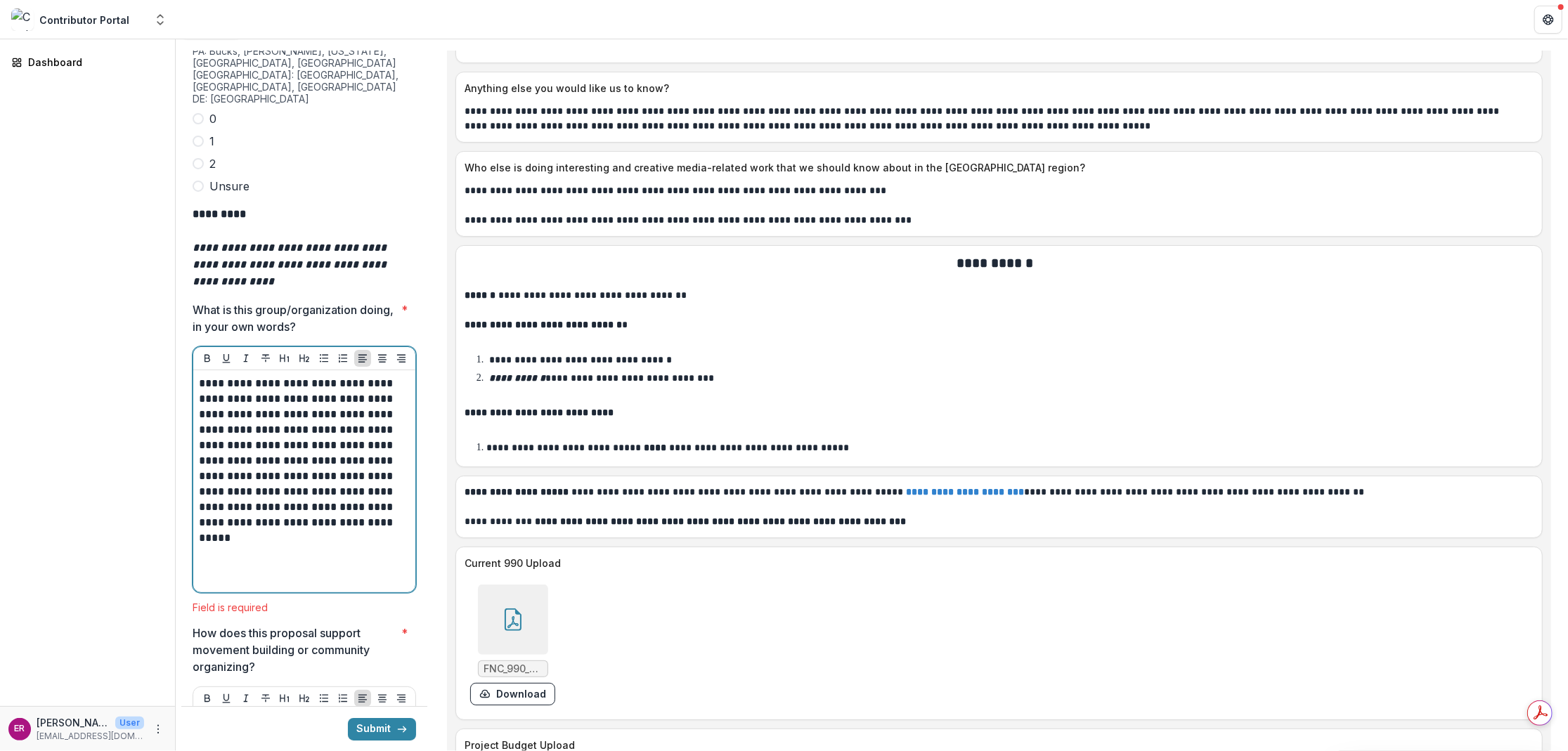
click at [210, 503] on div "**********" at bounding box center [304, 481] width 210 height 210
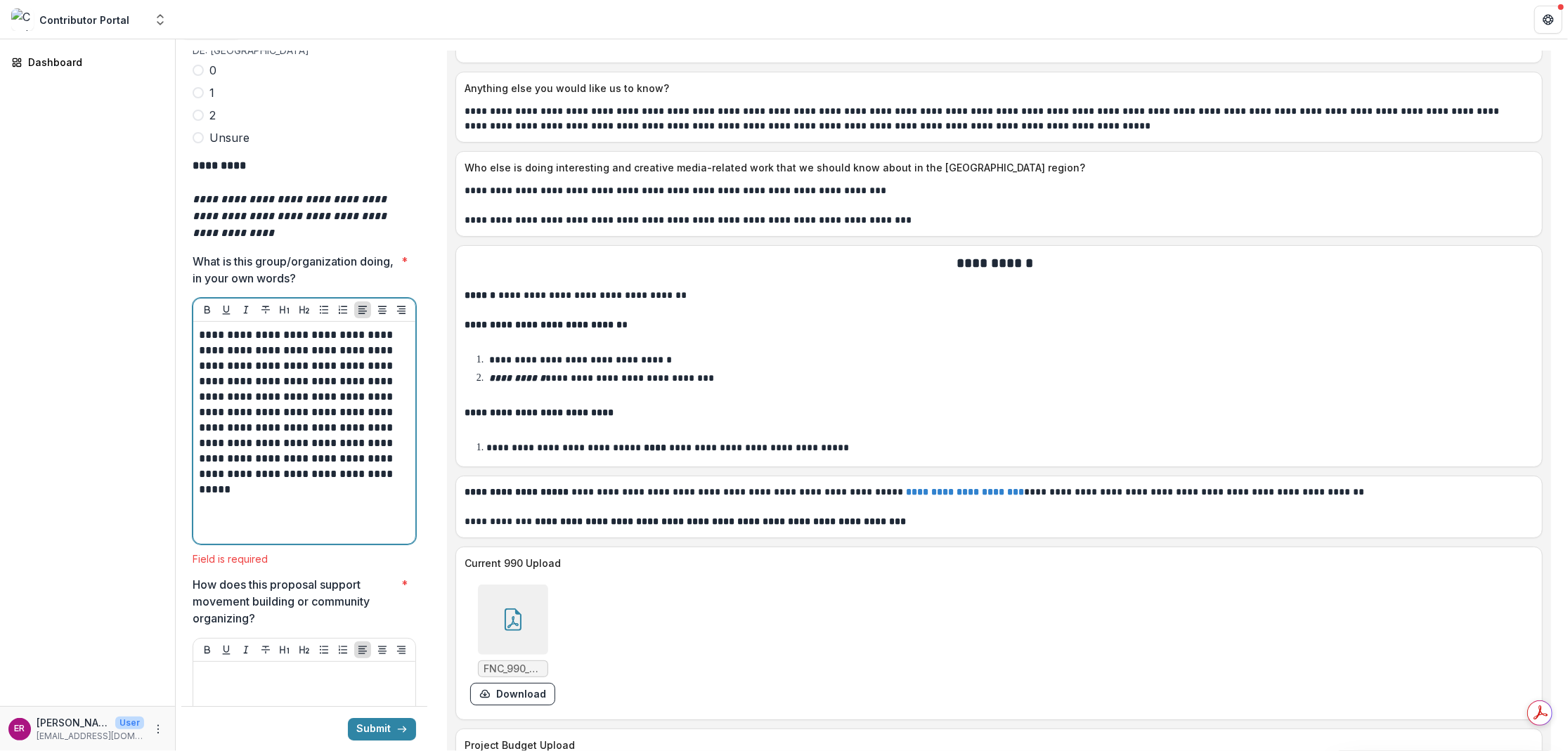
scroll to position [4272, 0]
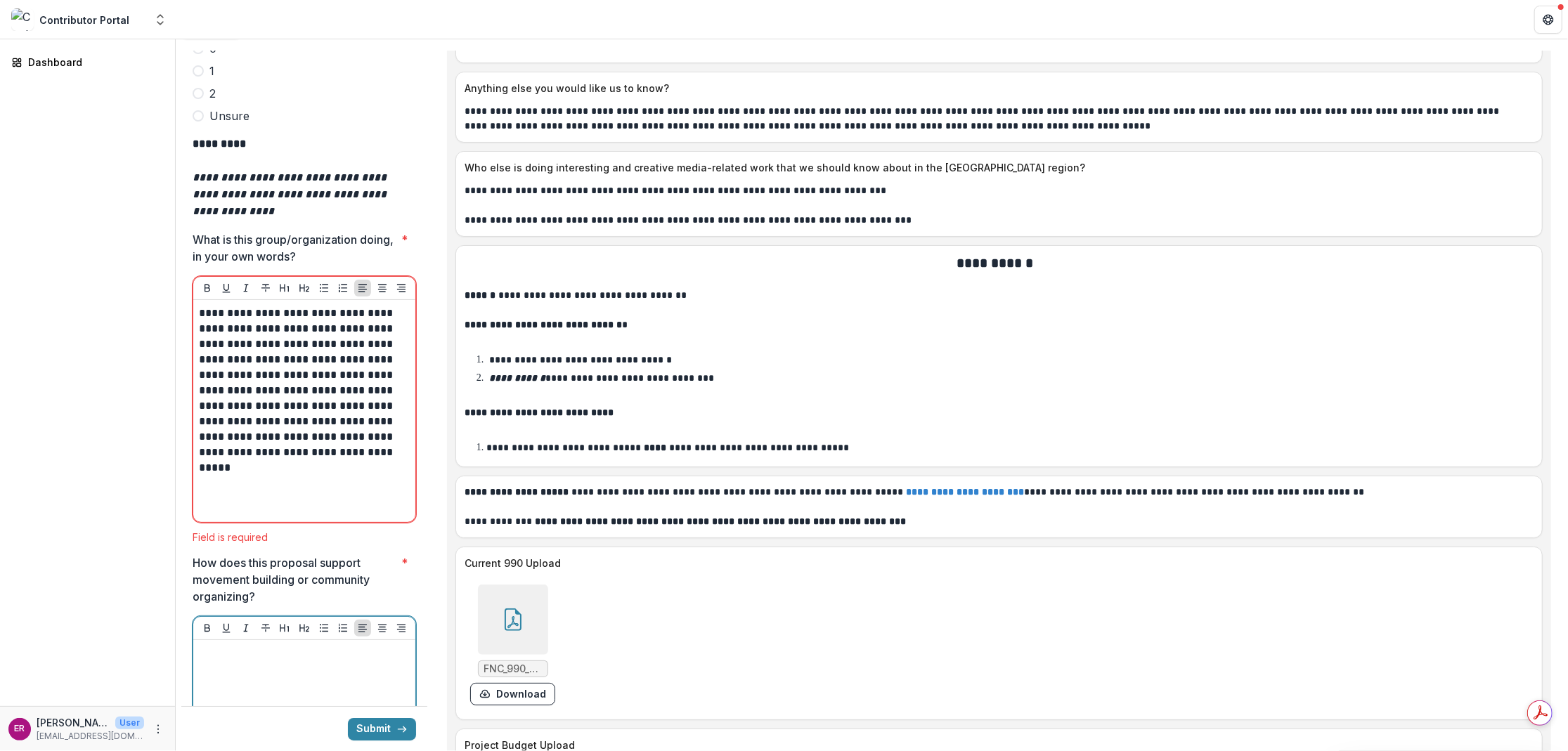
click at [244, 617] on div at bounding box center [304, 739] width 222 height 245
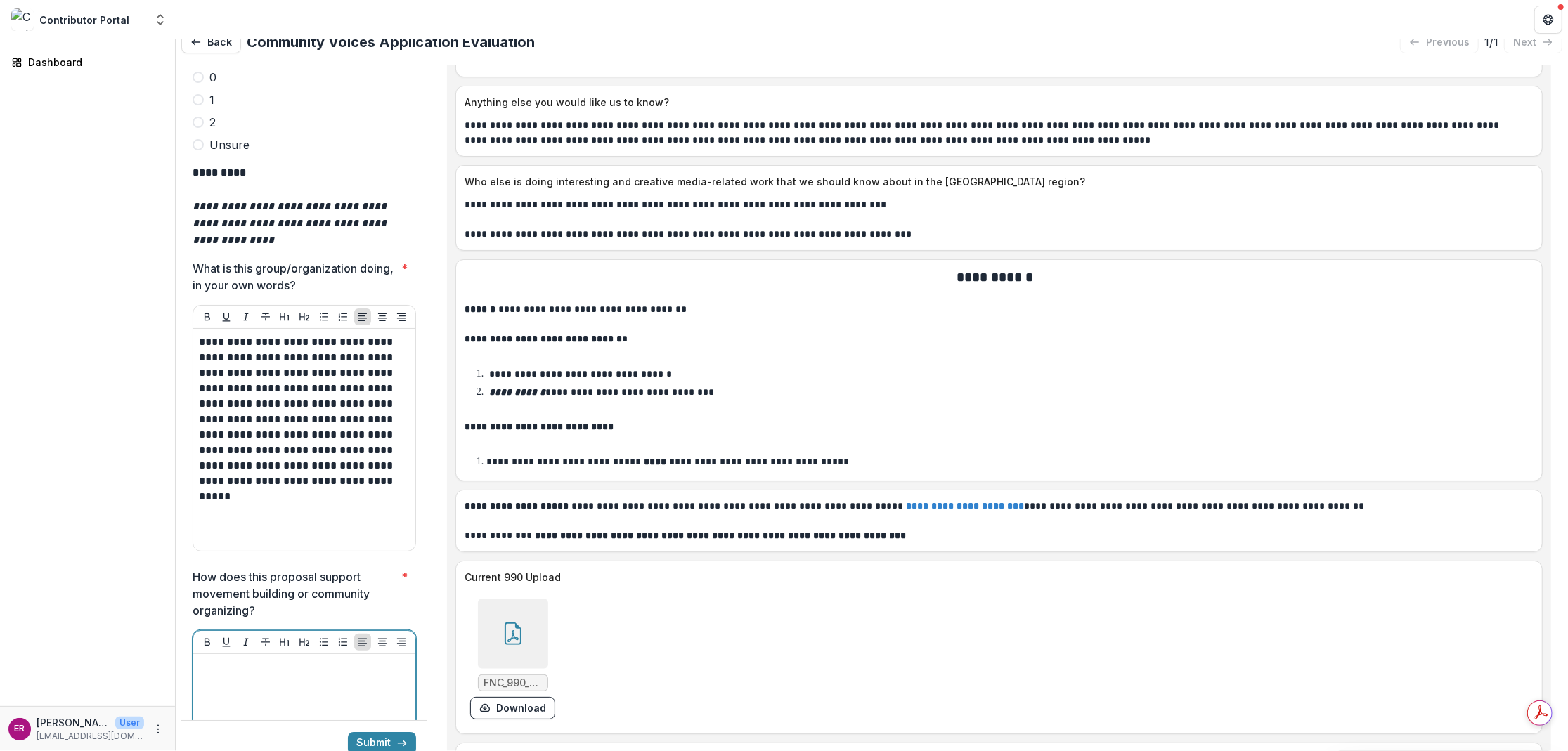
click at [228, 659] on p at bounding box center [304, 667] width 210 height 16
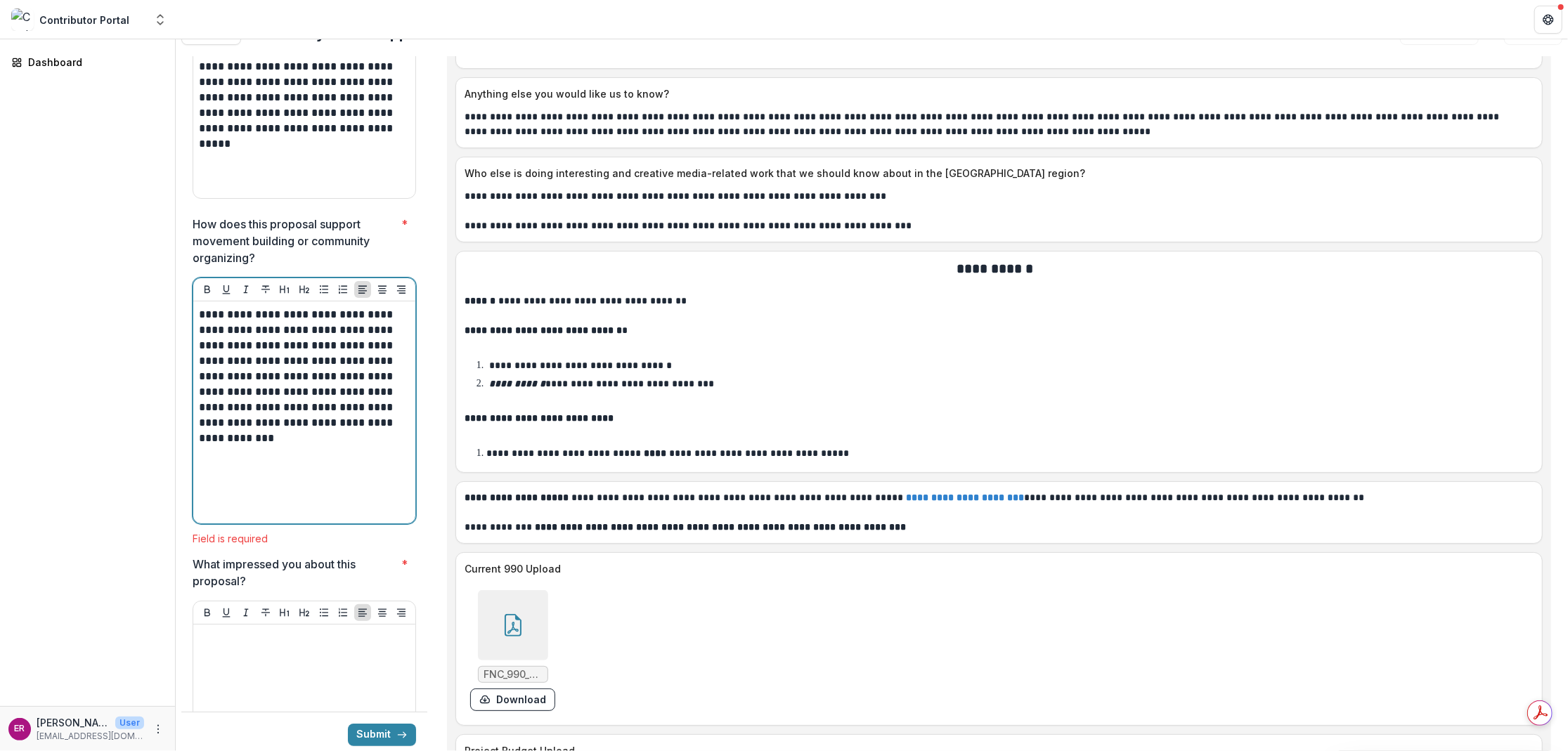
scroll to position [4679, 0]
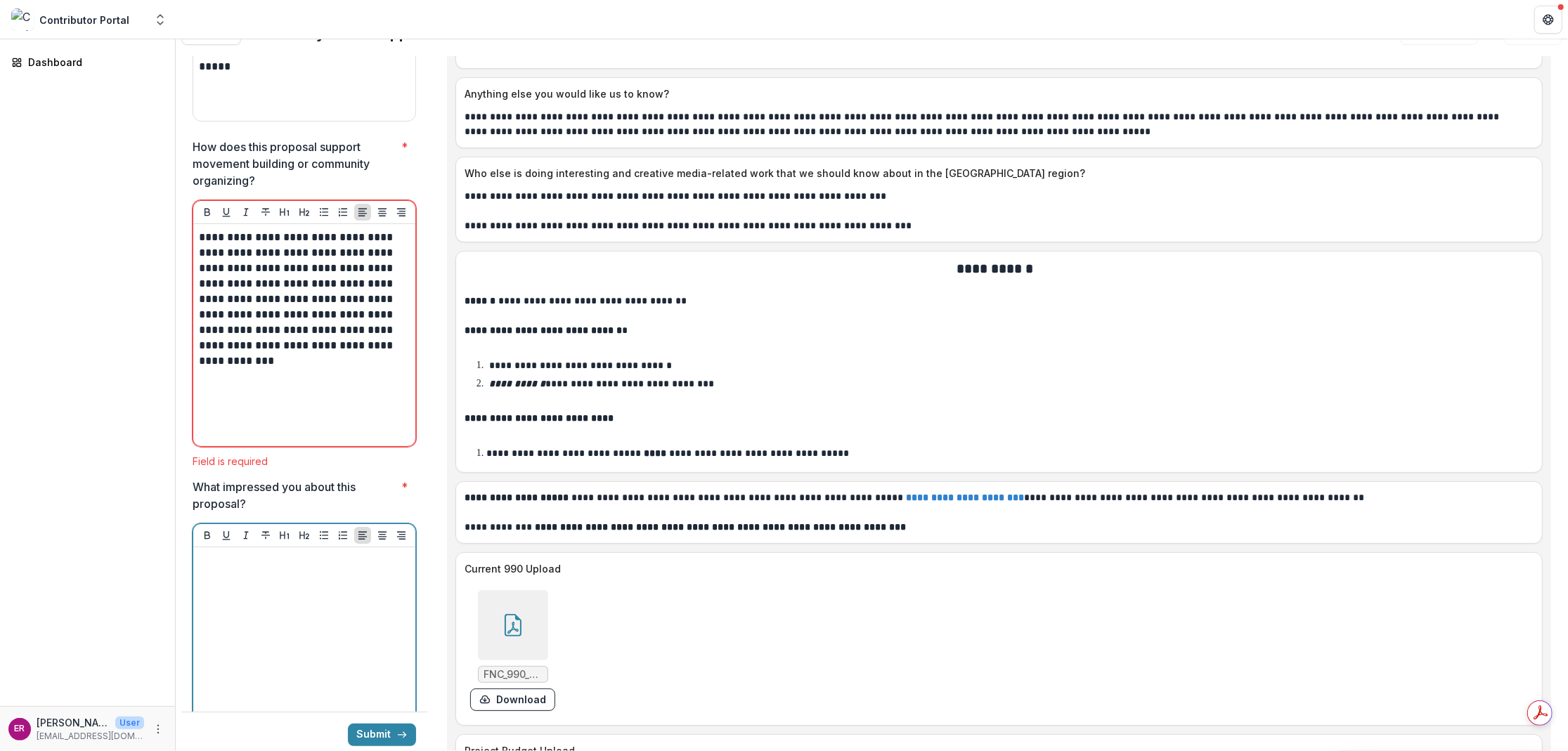
click at [243, 553] on p at bounding box center [304, 561] width 210 height 16
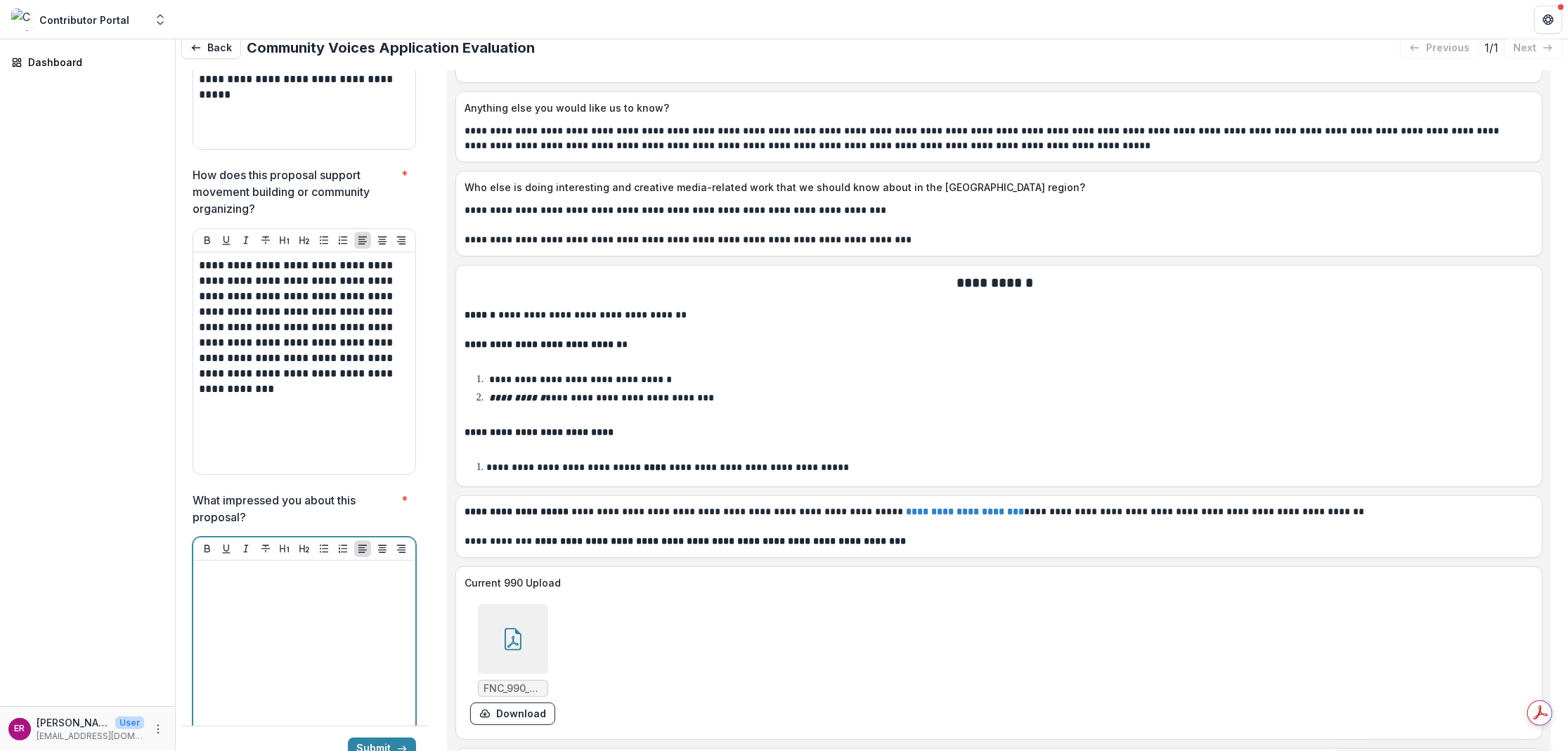
click at [223, 566] on div at bounding box center [304, 671] width 210 height 210
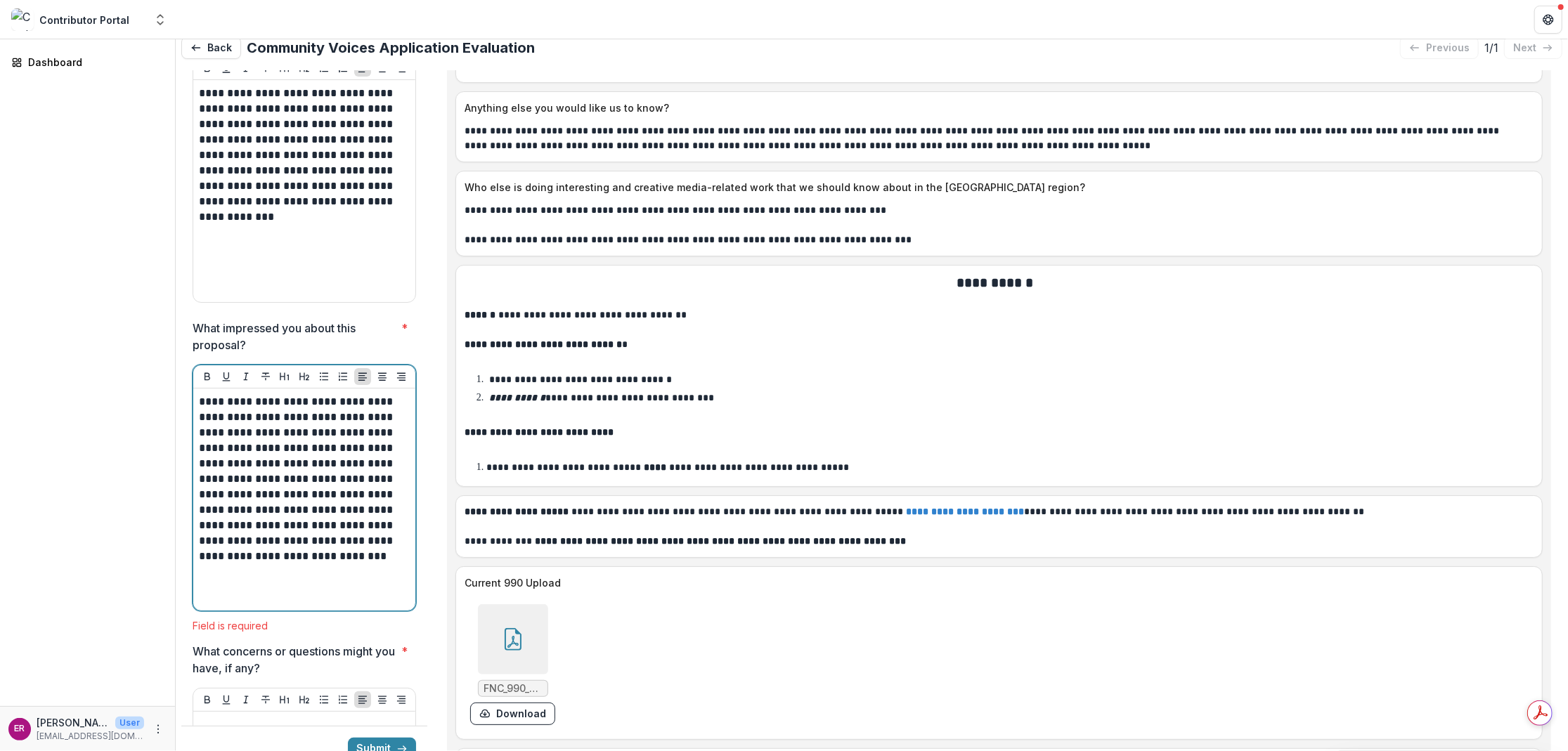
scroll to position [4876, 0]
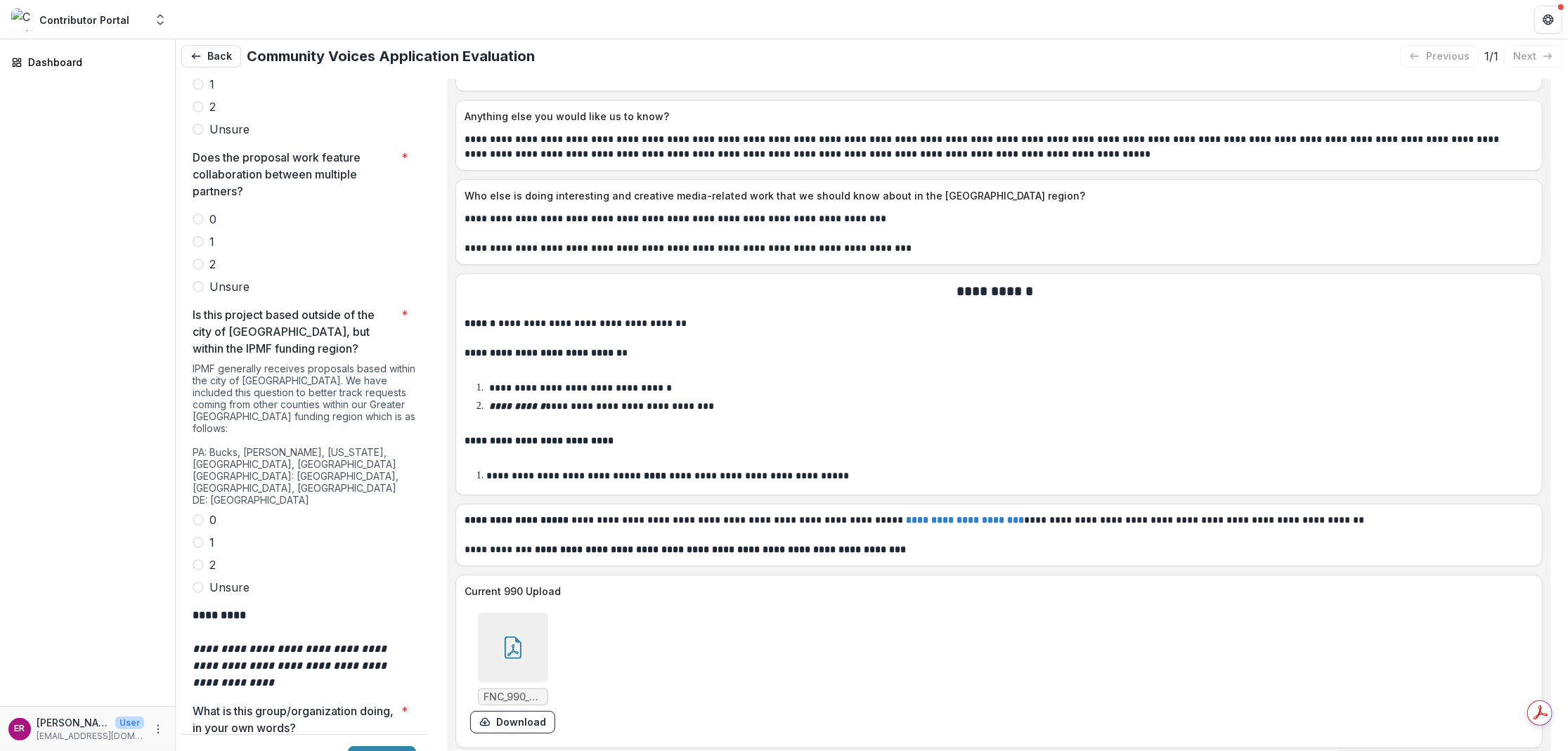
scroll to position [3808, 0]
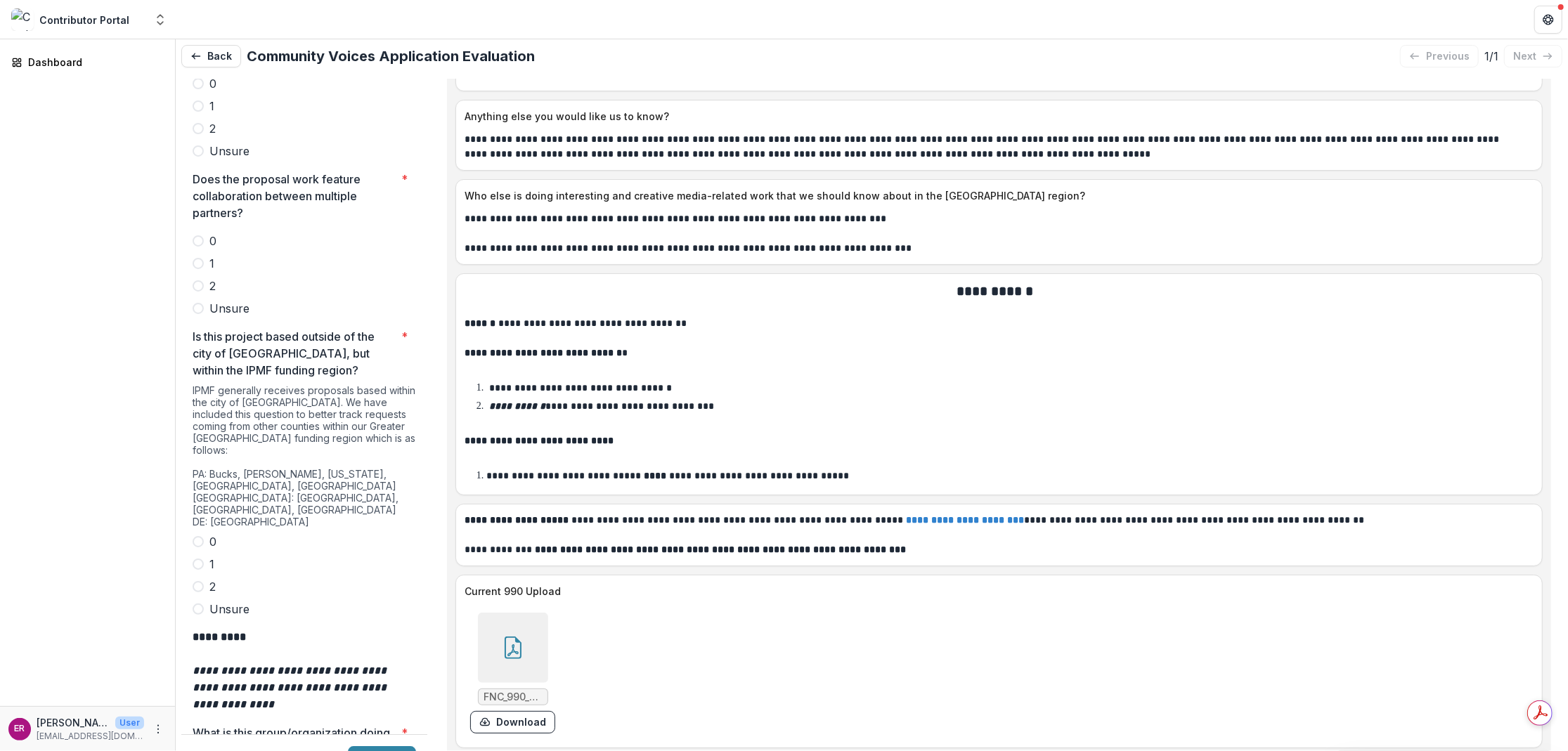
click at [197, 536] on span at bounding box center [199, 542] width 12 height 12
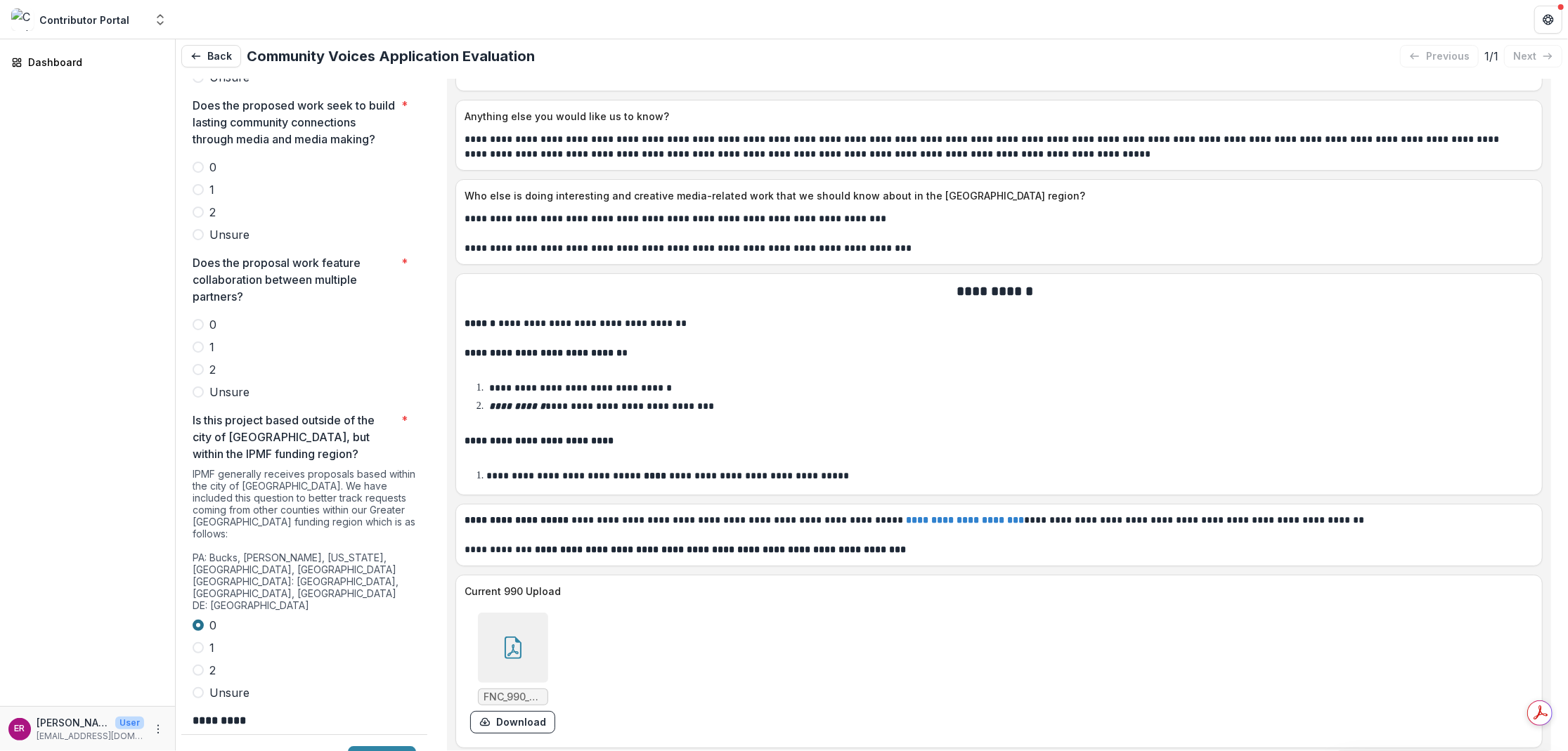
scroll to position [3596, 0]
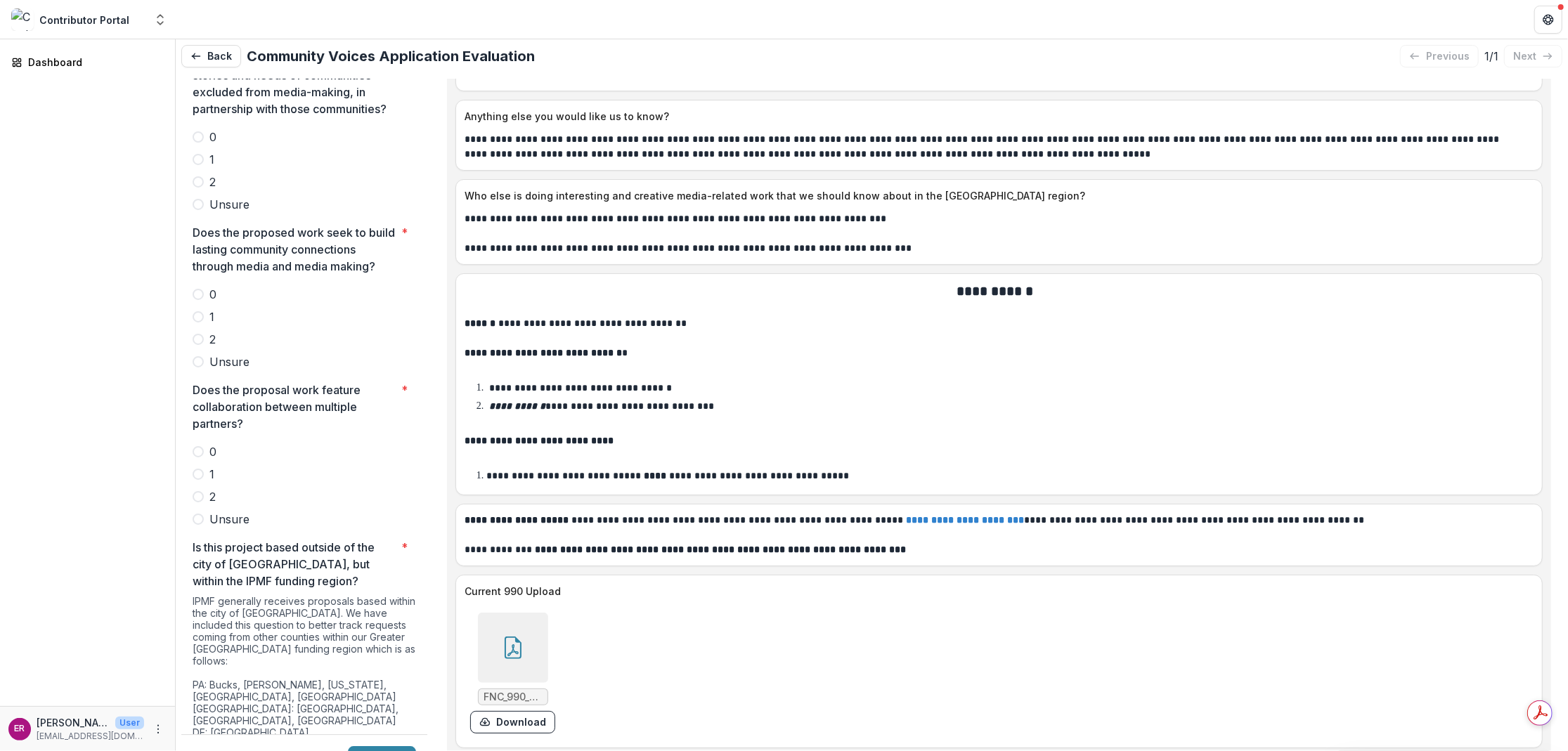
click at [198, 491] on span at bounding box center [199, 497] width 12 height 12
click at [198, 334] on span at bounding box center [199, 340] width 12 height 12
click at [201, 176] on span at bounding box center [199, 182] width 12 height 12
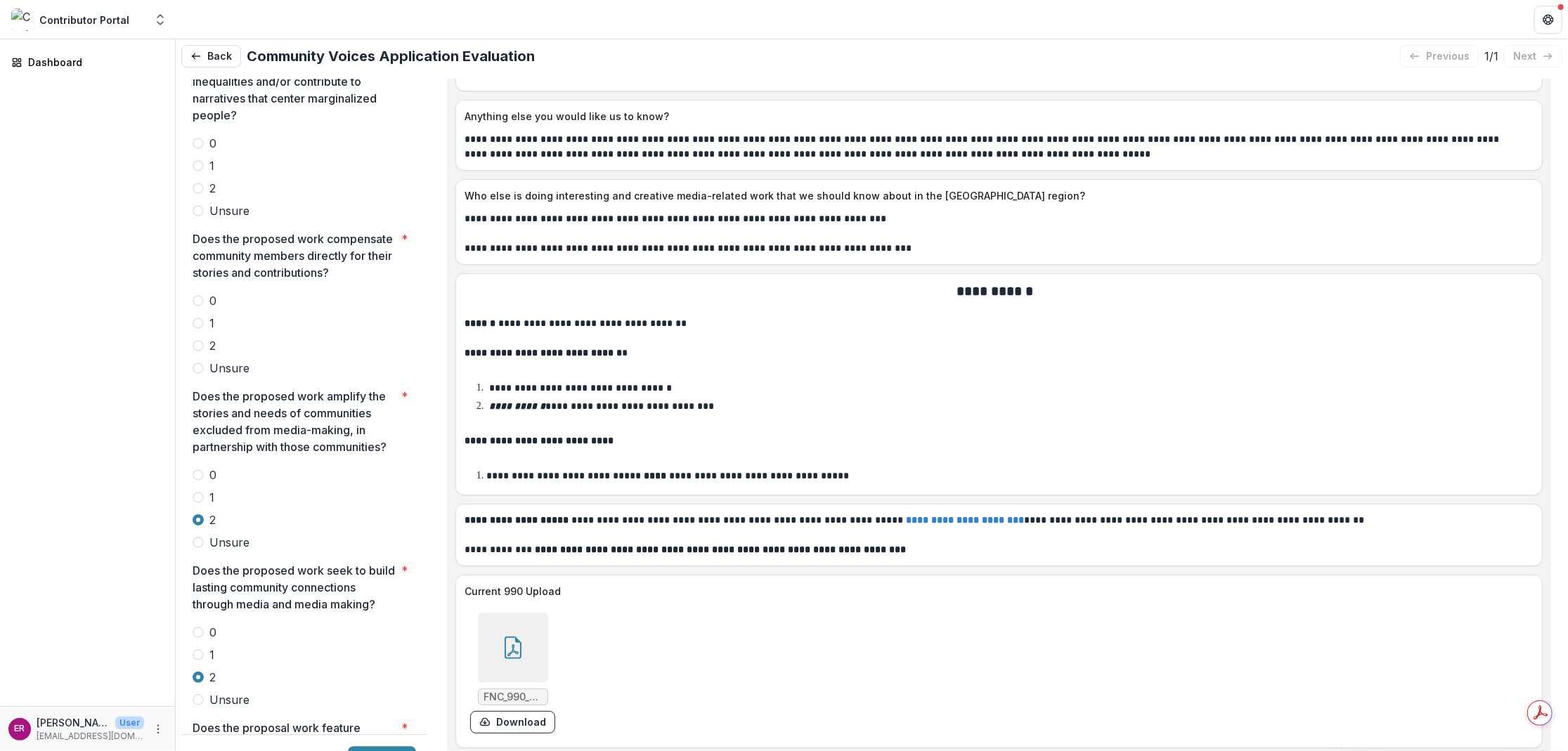
scroll to position [3246, 0]
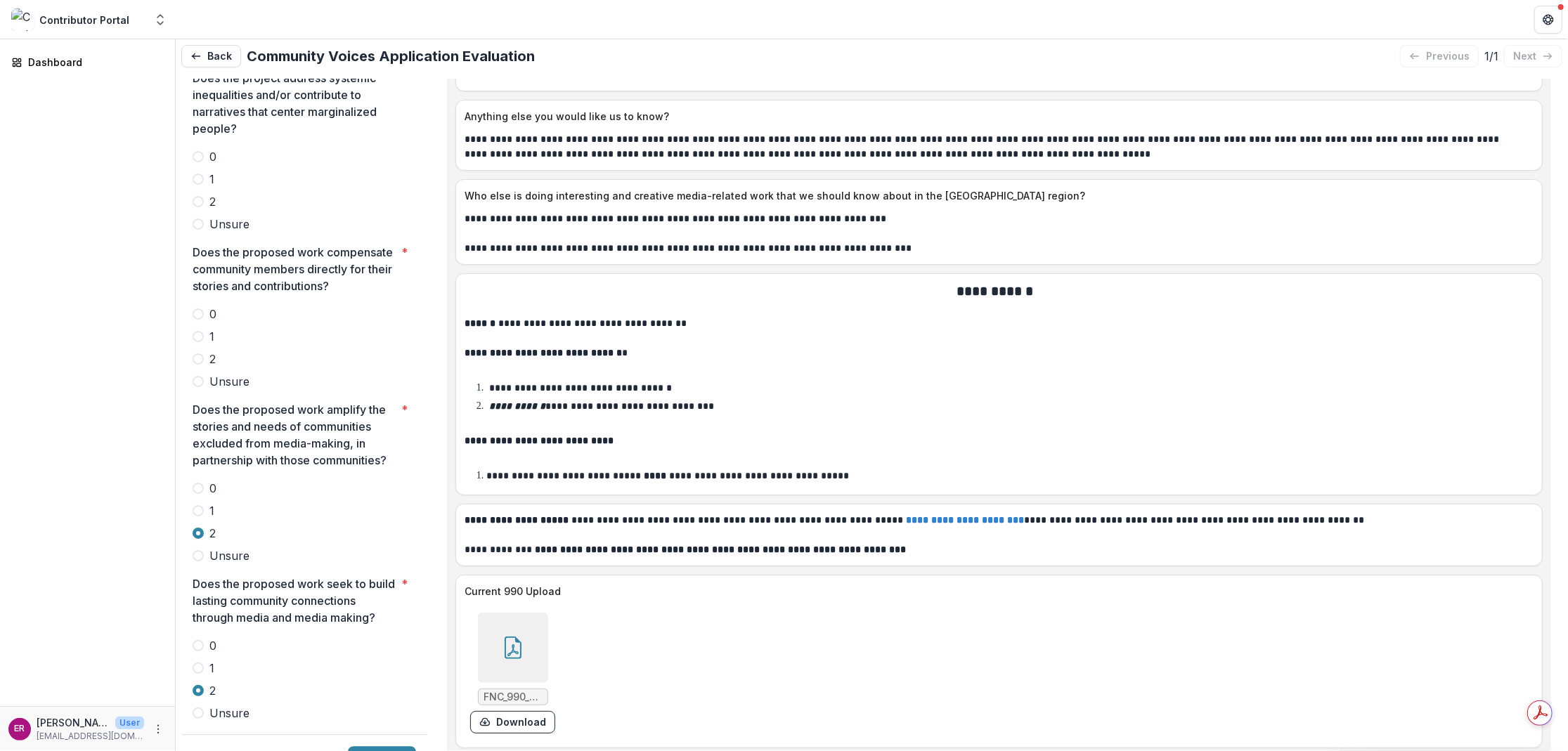
click at [200, 354] on span at bounding box center [199, 359] width 12 height 12
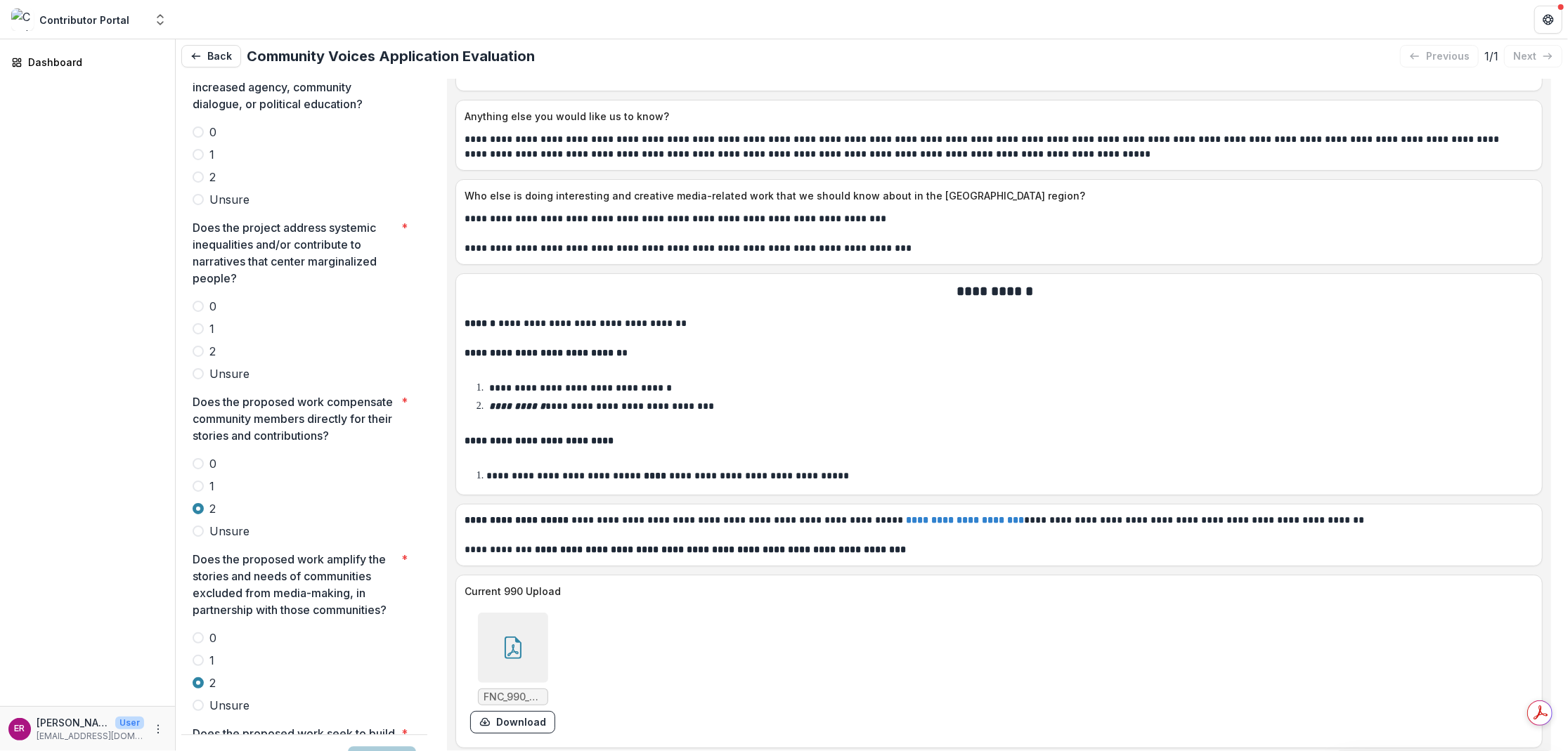
scroll to position [3034, 0]
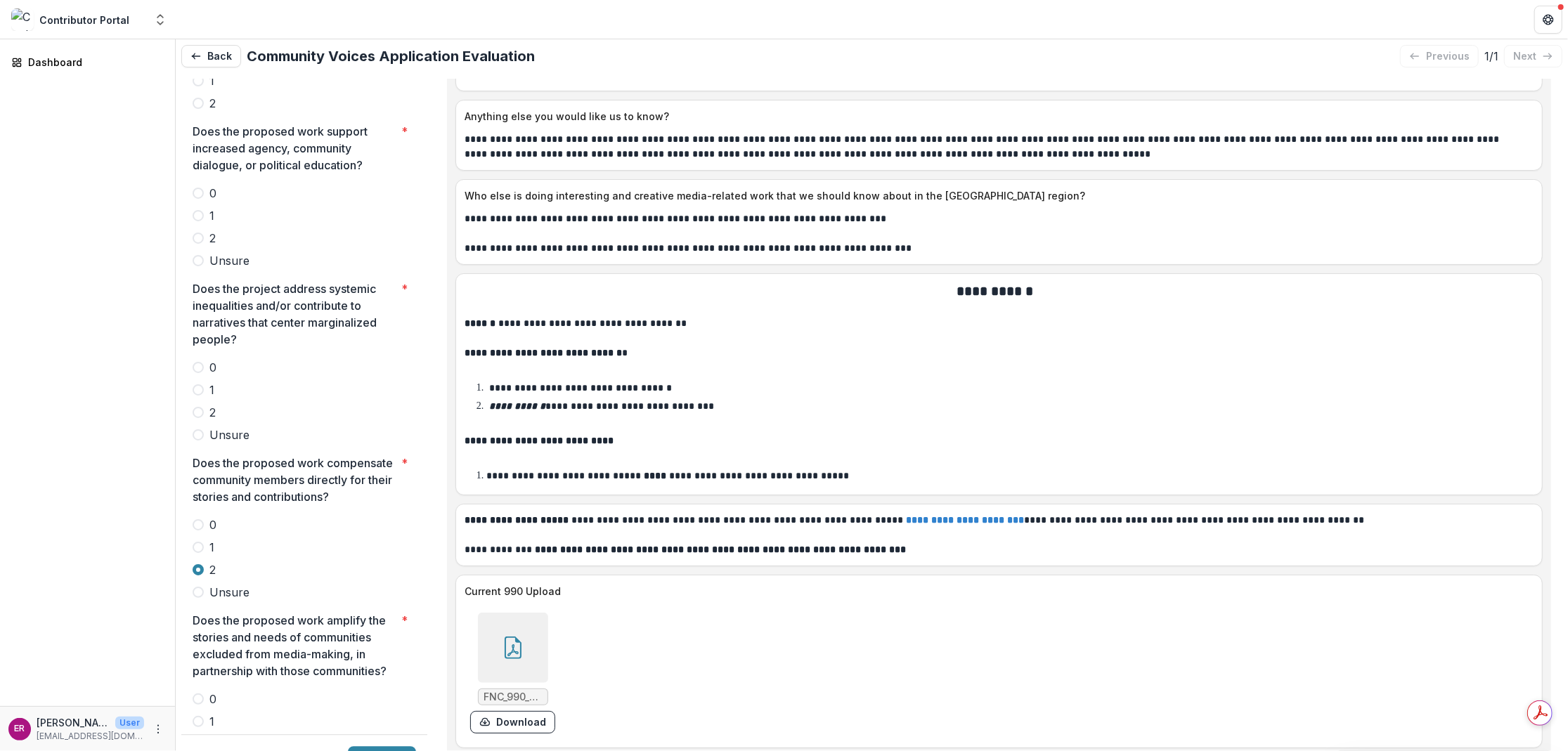
click at [197, 407] on span at bounding box center [199, 413] width 12 height 12
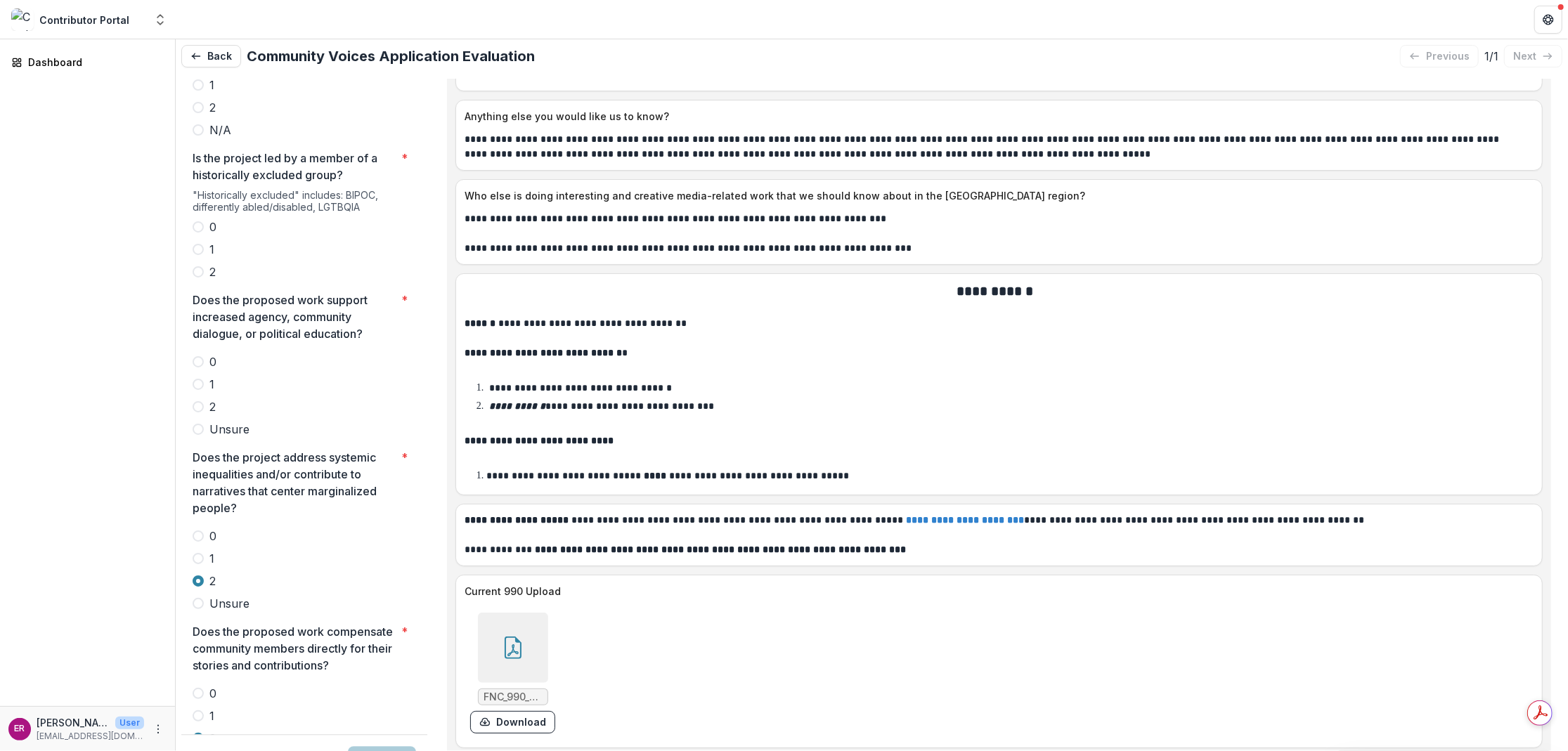
scroll to position [2824, 0]
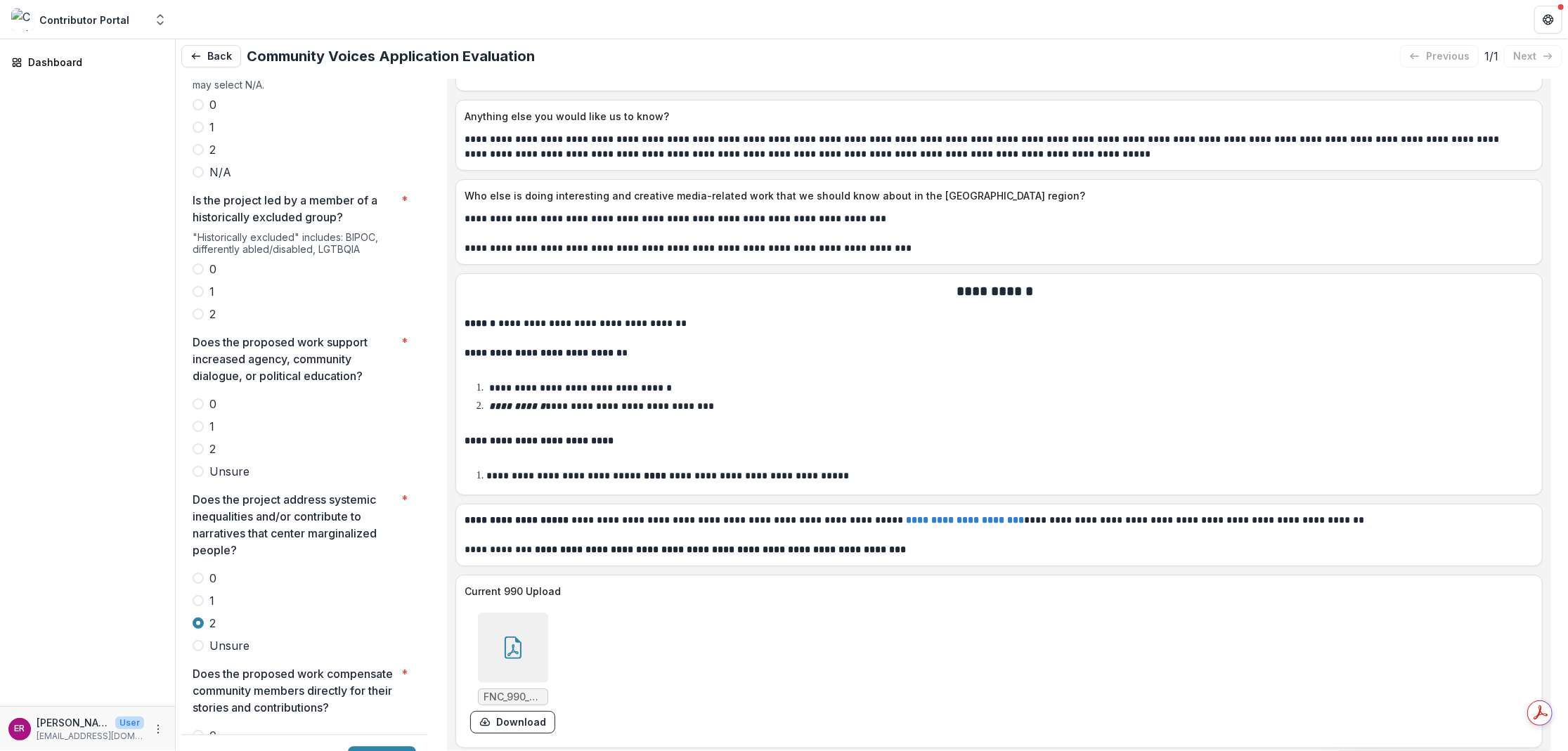
click at [198, 443] on span at bounding box center [199, 449] width 12 height 12
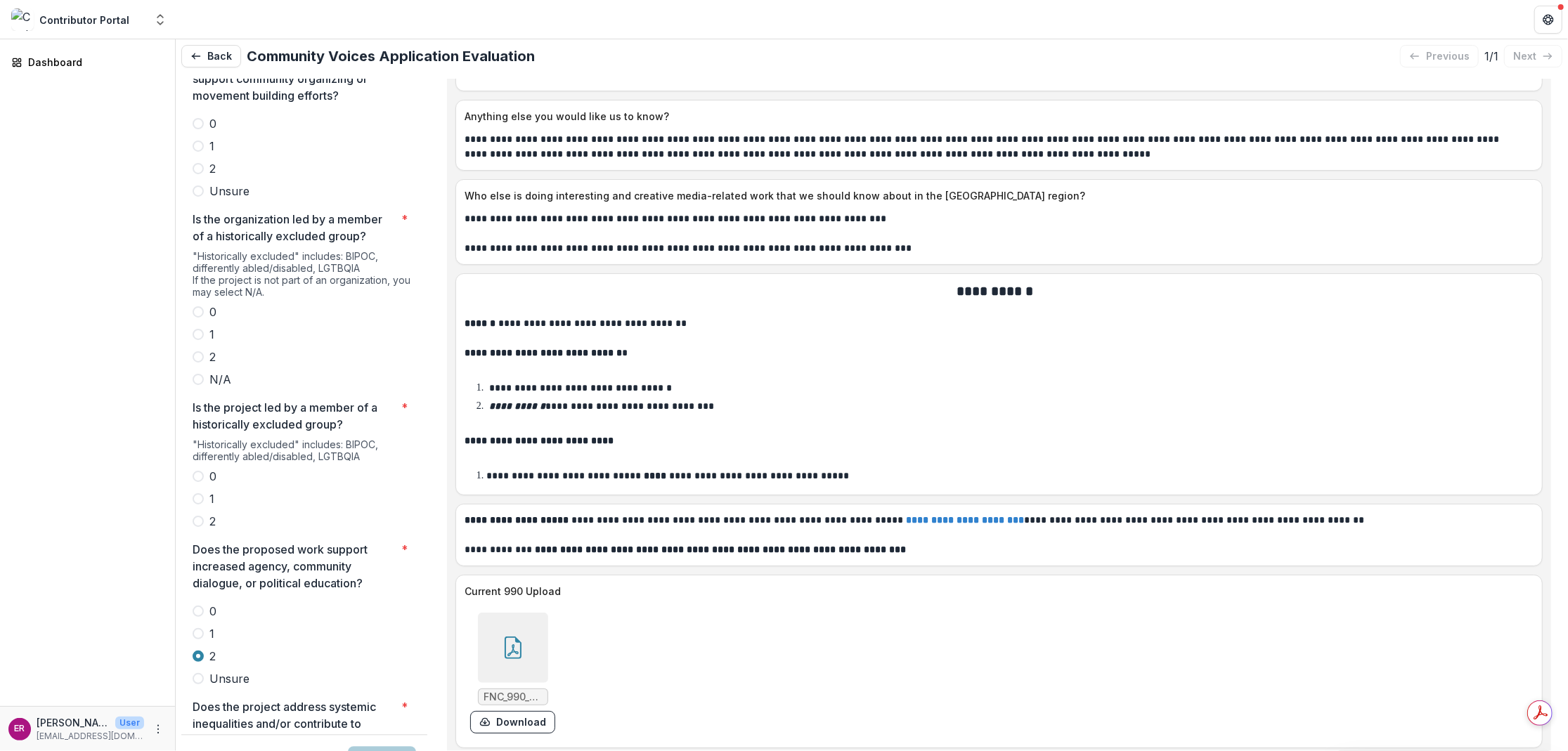
scroll to position [2613, 0]
click at [198, 519] on span at bounding box center [199, 525] width 12 height 12
click at [198, 355] on span at bounding box center [199, 360] width 12 height 12
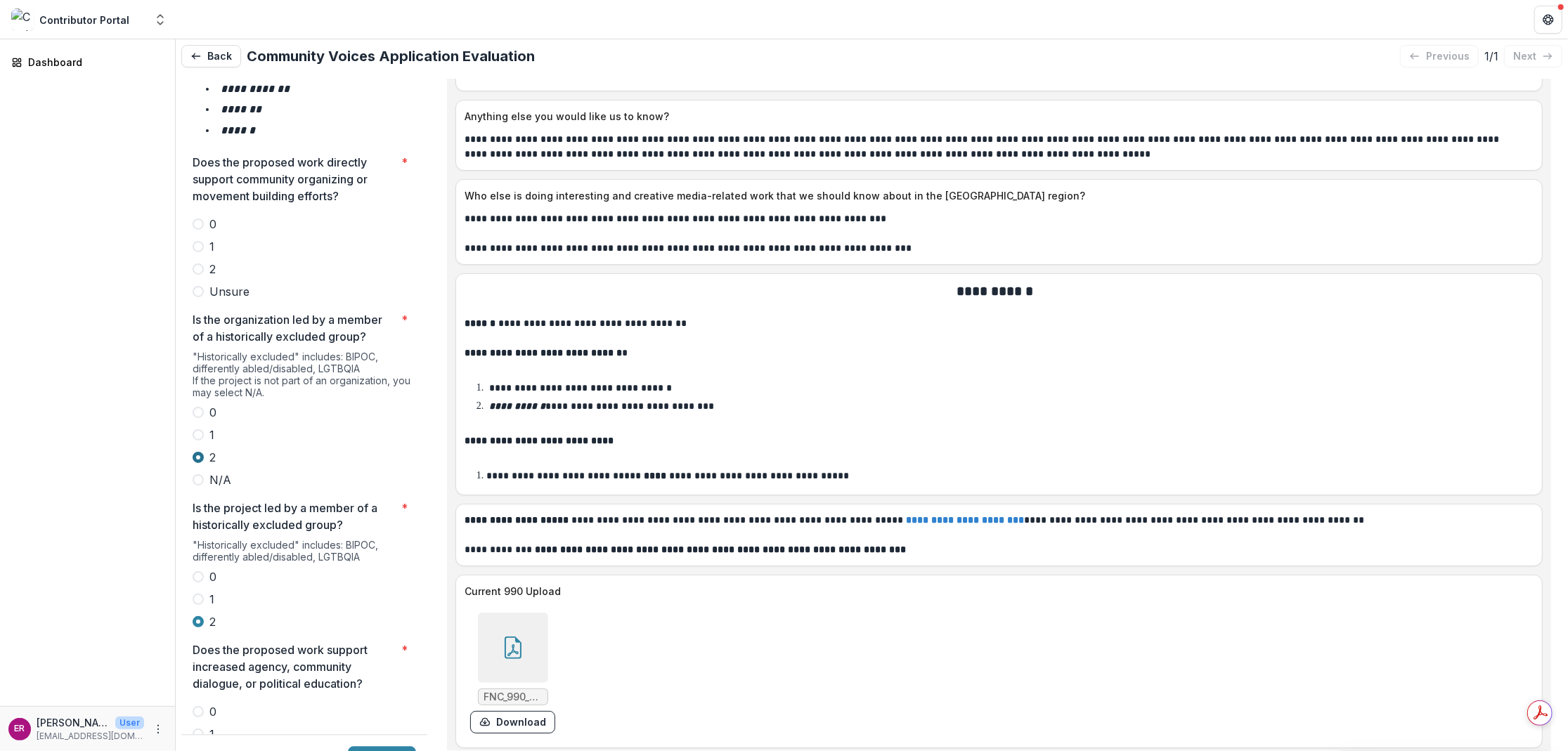
scroll to position [2472, 0]
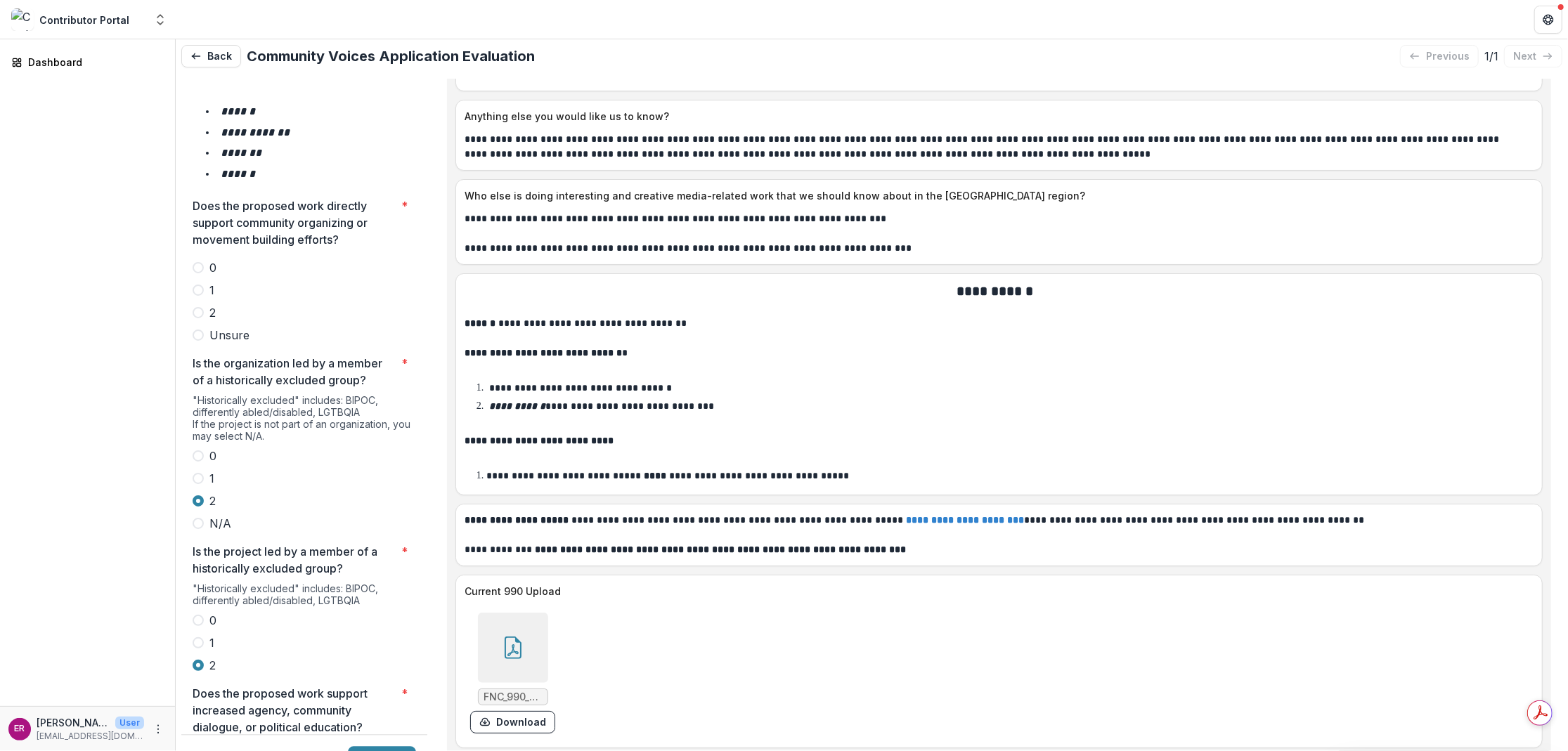
click at [201, 307] on span at bounding box center [199, 313] width 12 height 12
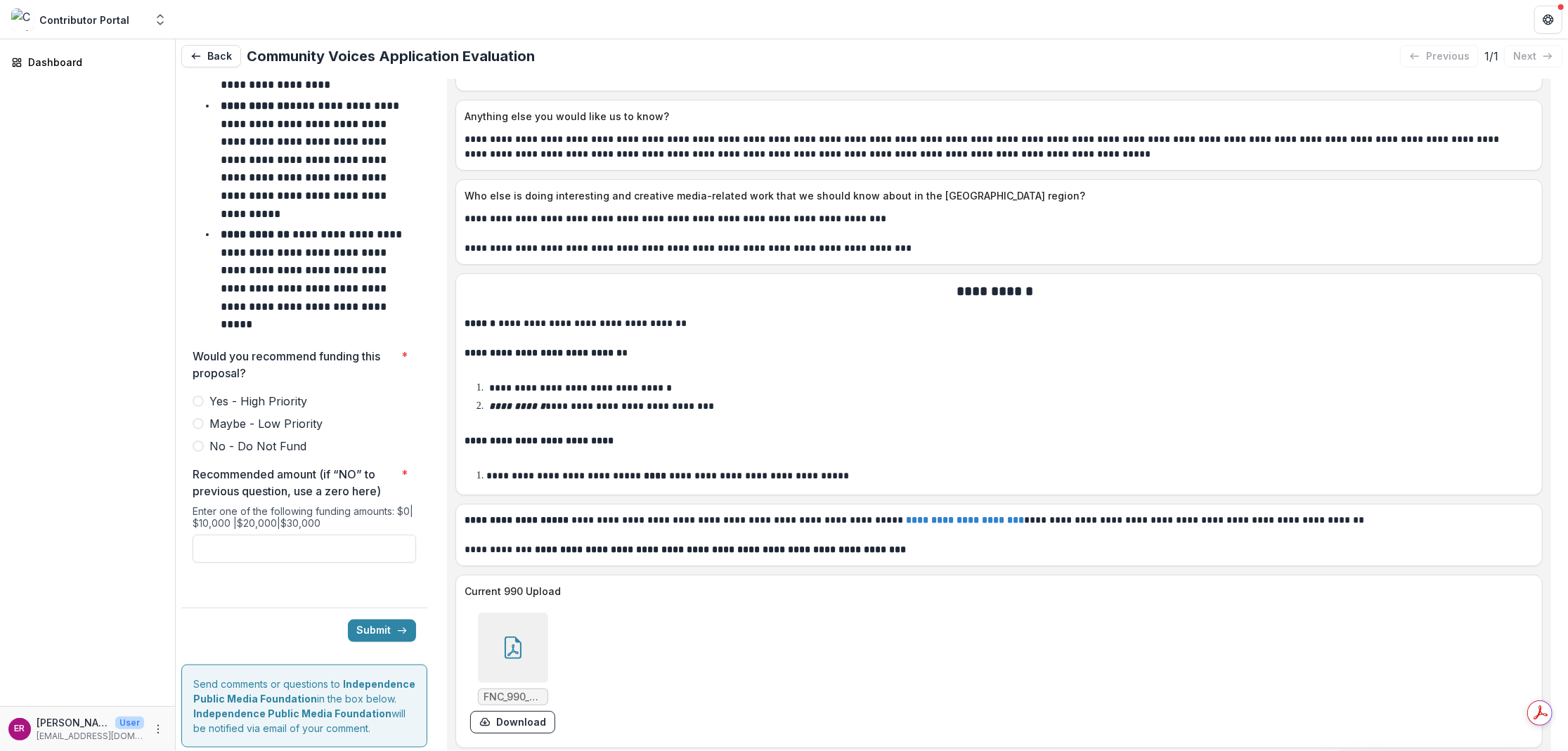
scroll to position [6006, 0]
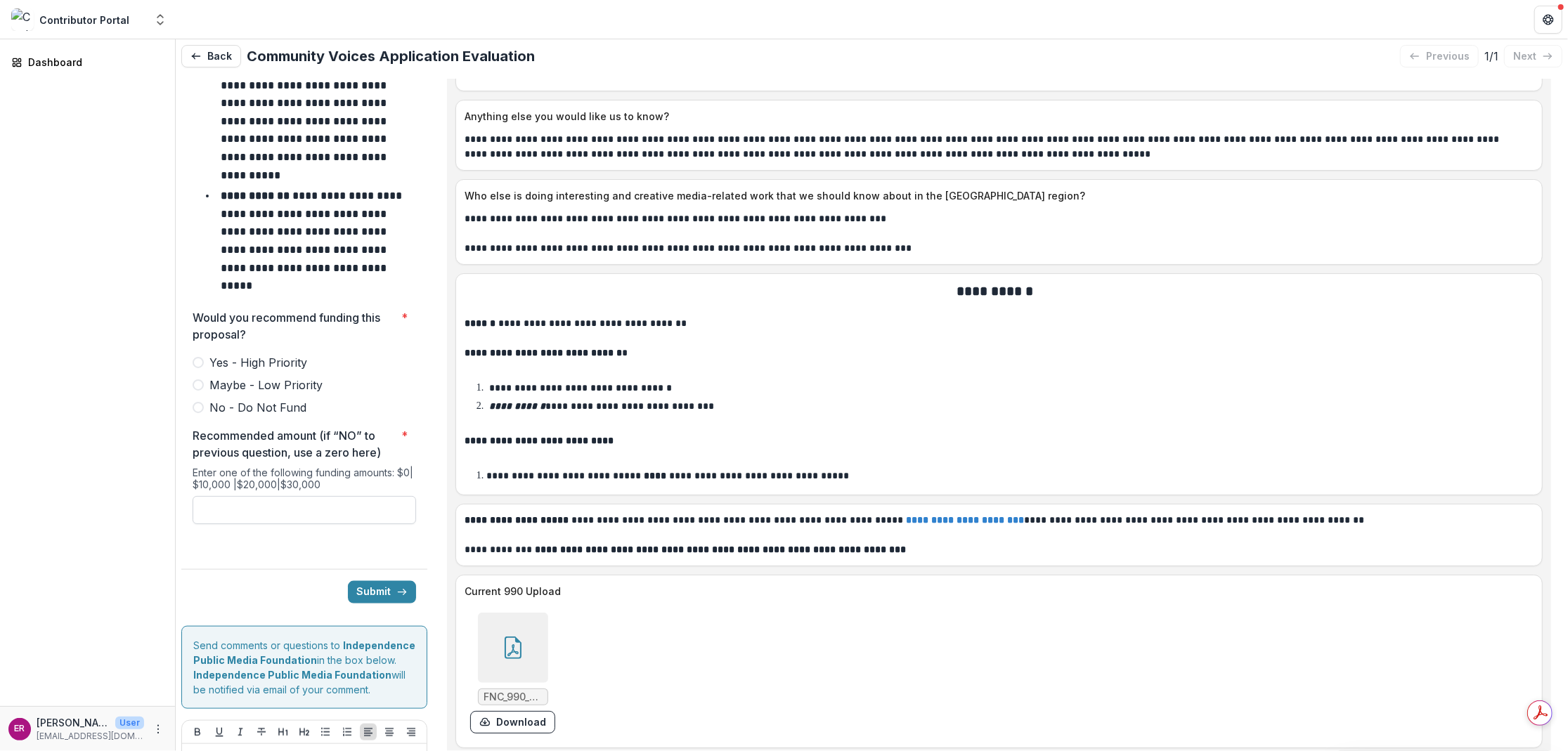
click at [273, 496] on input "Recommended amount (if “NO” to previous question, use a zero here) *" at bounding box center [304, 509] width 223 height 28
type input "*******"
click at [378, 582] on button "Submit" at bounding box center [382, 592] width 68 height 22
click at [203, 357] on span at bounding box center [199, 362] width 12 height 12
click at [365, 582] on button "Submit" at bounding box center [382, 592] width 68 height 22
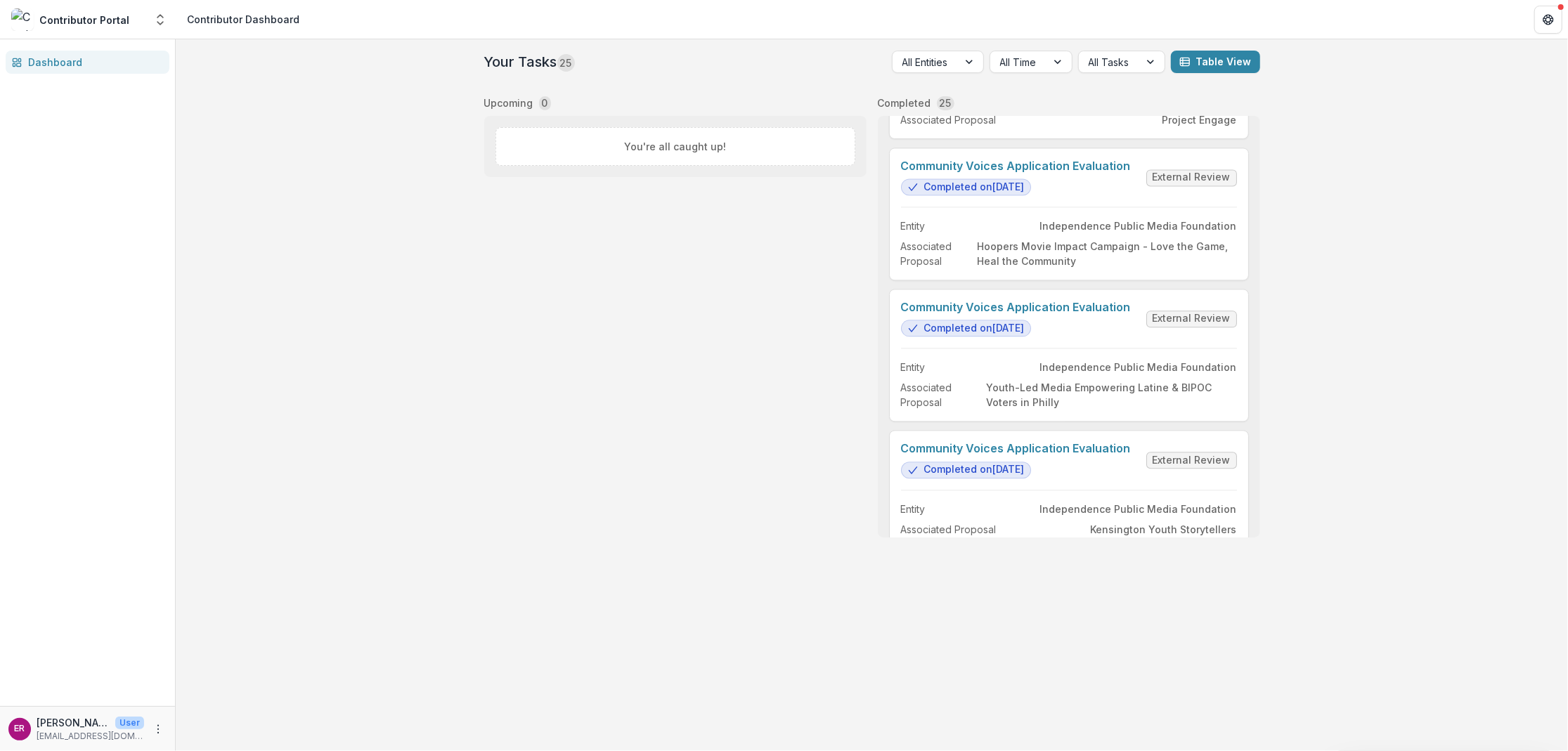
scroll to position [2913, 0]
